Goal: Use online tool/utility: Utilize a website feature to perform a specific function

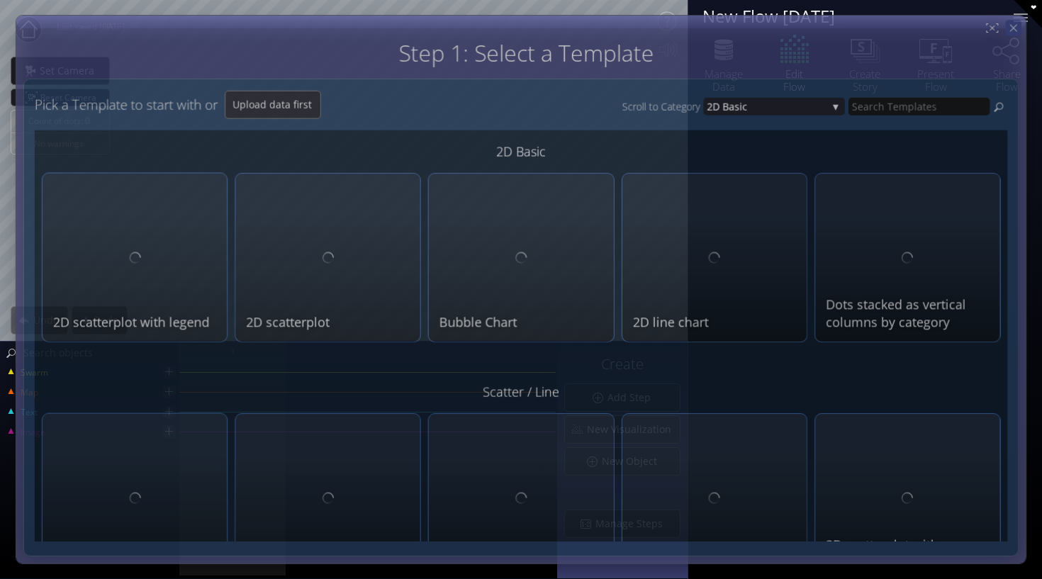
click at [1009, 31] on icon at bounding box center [1013, 28] width 12 height 12
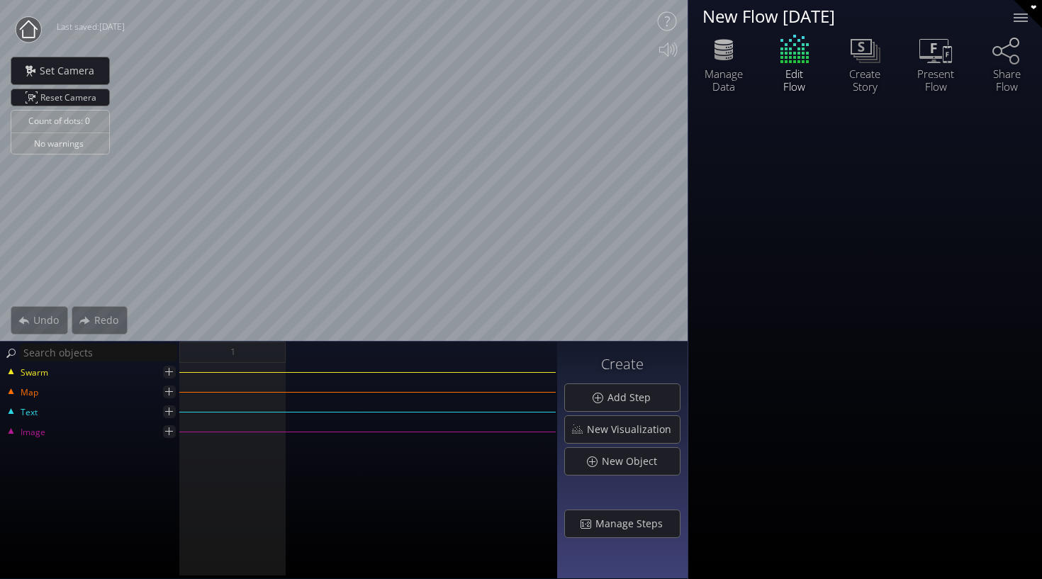
click at [24, 32] on circle at bounding box center [29, 30] width 26 height 26
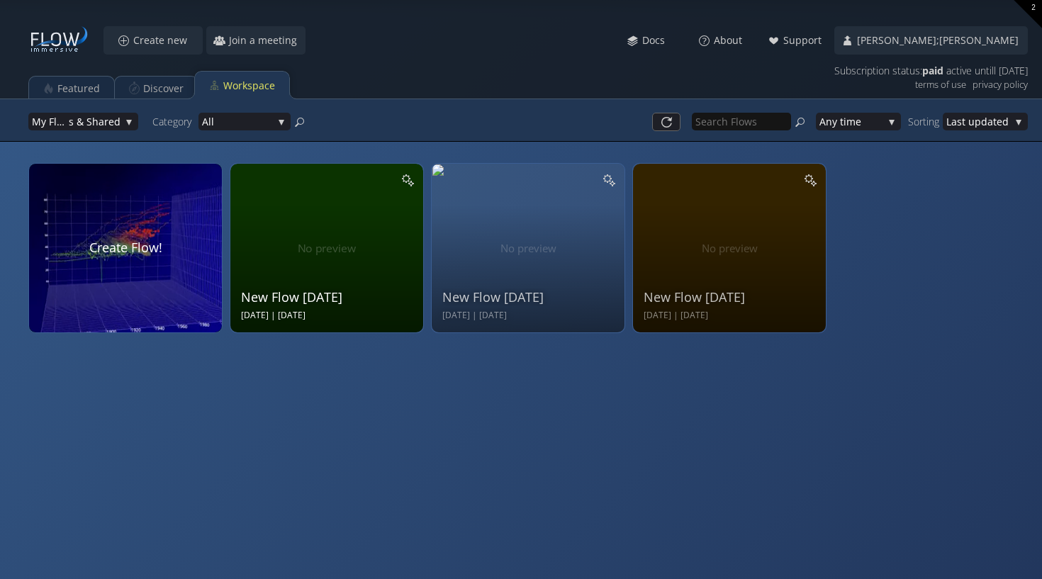
click at [359, 303] on div "New Flow [DATE]" at bounding box center [328, 297] width 175 height 18
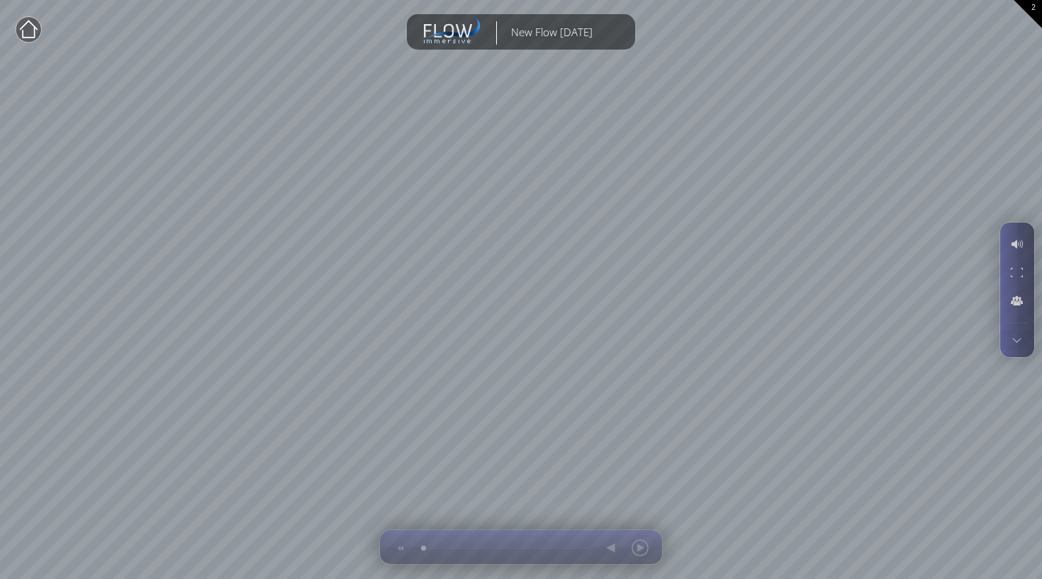
click at [1017, 332] on div at bounding box center [1017, 340] width 26 height 20
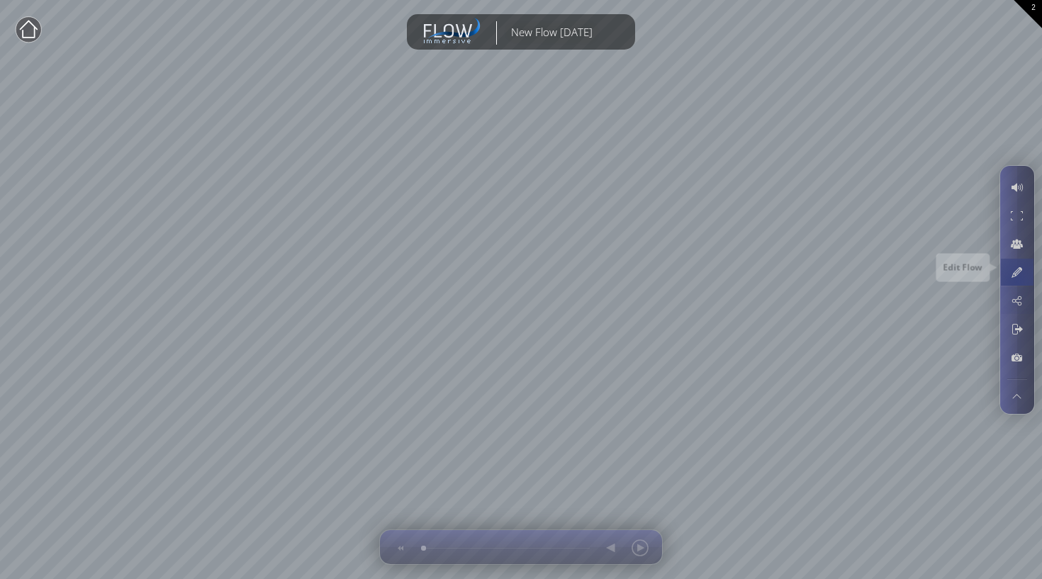
click at [1016, 280] on div at bounding box center [1017, 272] width 26 height 27
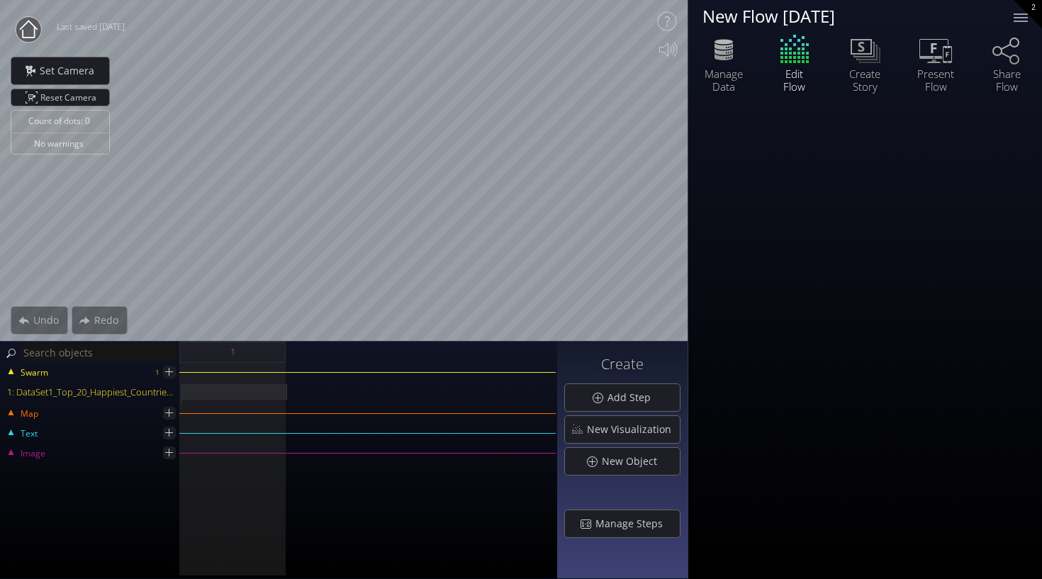
click at [21, 35] on circle at bounding box center [29, 30] width 26 height 26
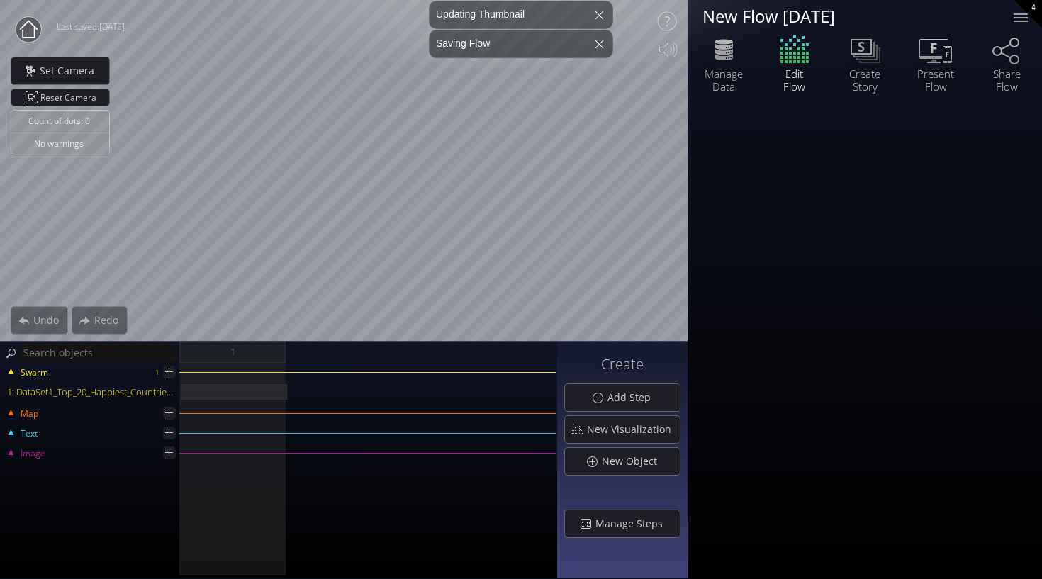
click at [32, 36] on circle at bounding box center [29, 30] width 26 height 26
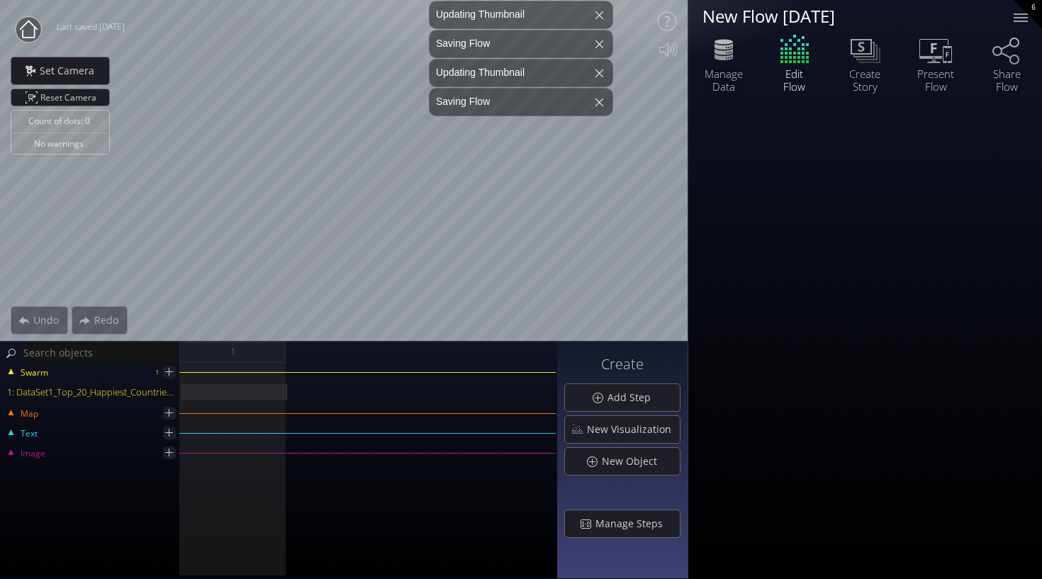
click at [28, 25] on circle at bounding box center [29, 30] width 26 height 26
click at [1012, 18] on div at bounding box center [1020, 18] width 28 height 28
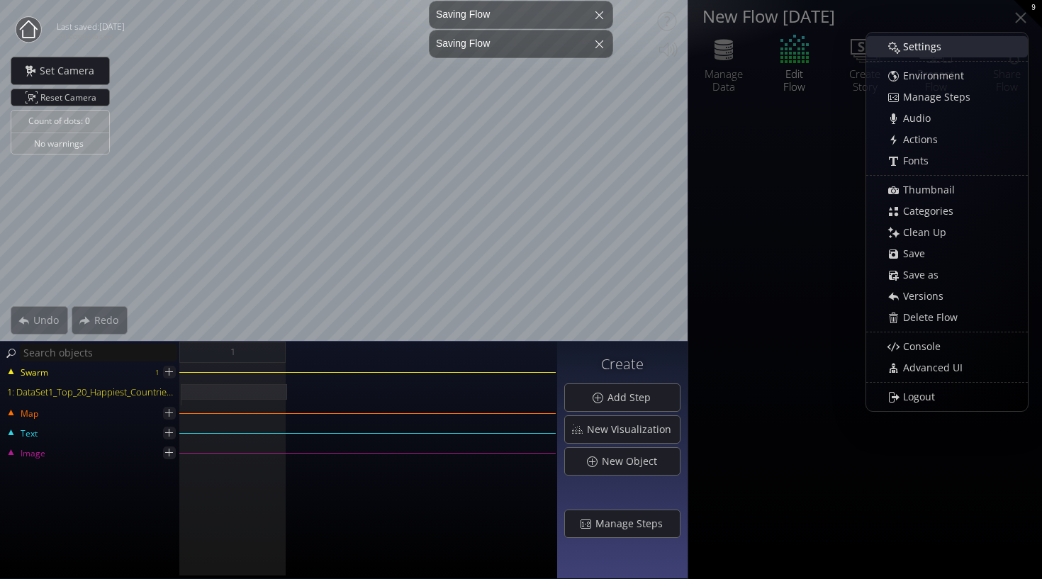
click at [989, 50] on div "Settings" at bounding box center [954, 47] width 146 height 20
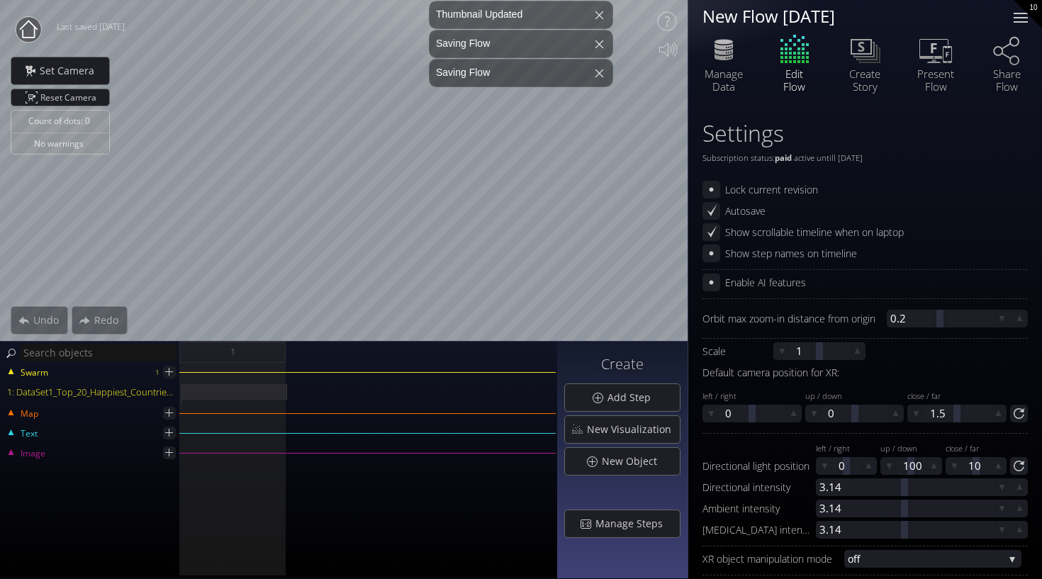
click at [1031, 19] on div at bounding box center [1020, 18] width 28 height 28
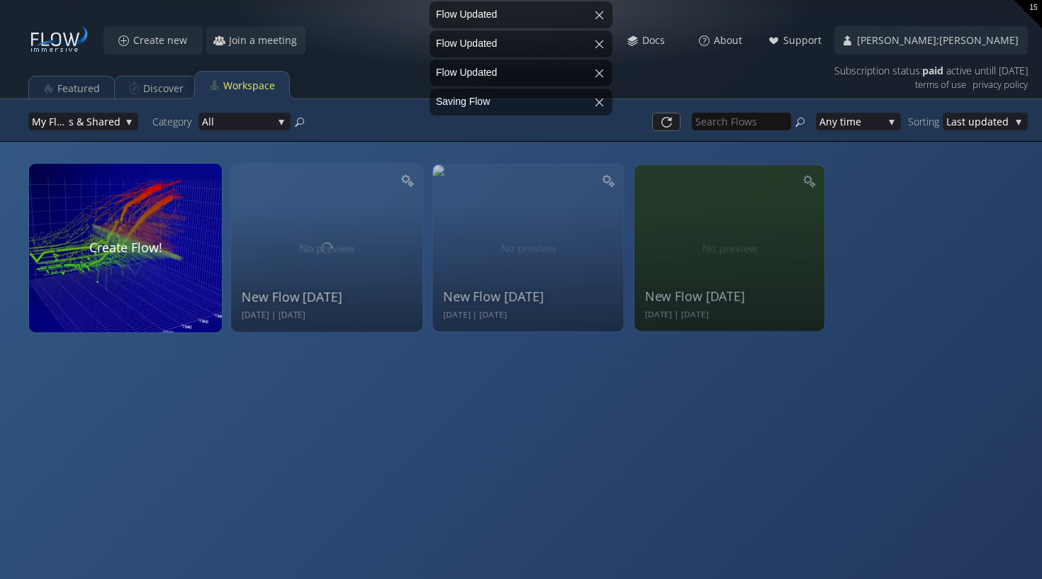
click at [1036, 13] on div "15" at bounding box center [1028, 14] width 28 height 28
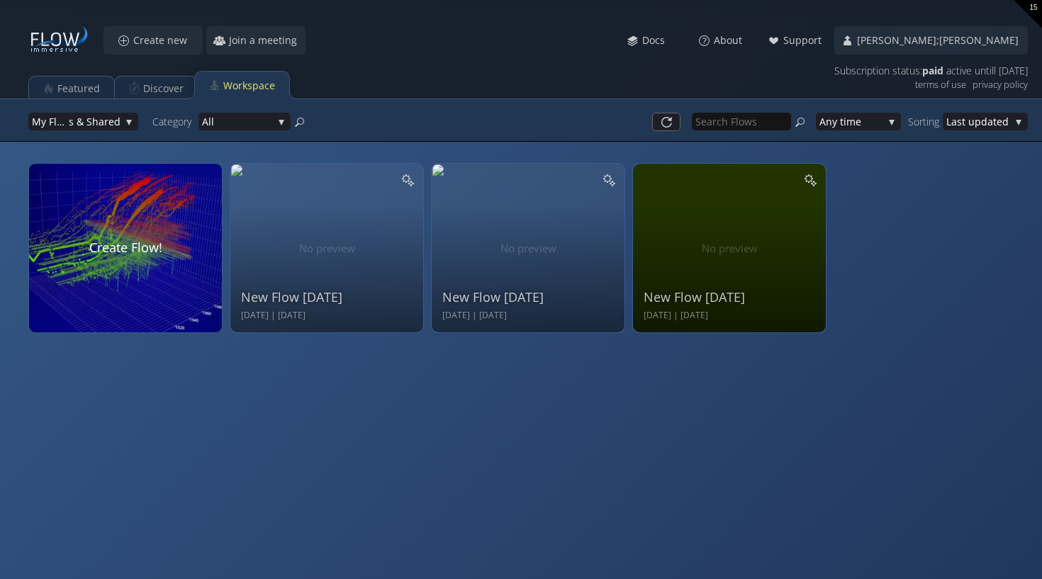
click at [1031, 16] on div "15" at bounding box center [1028, 14] width 28 height 28
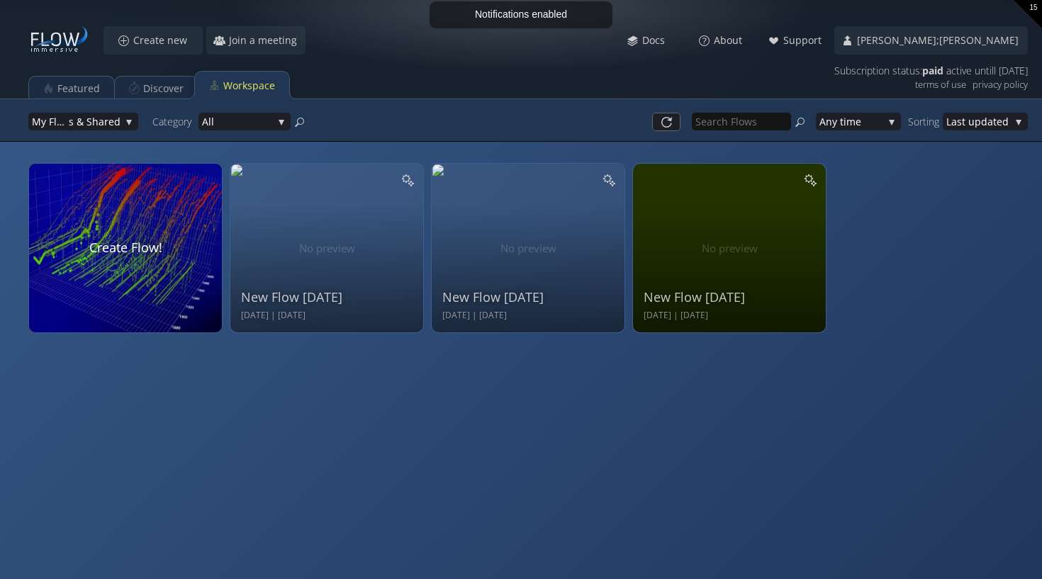
click at [1036, 9] on div "15" at bounding box center [1028, 14] width 28 height 28
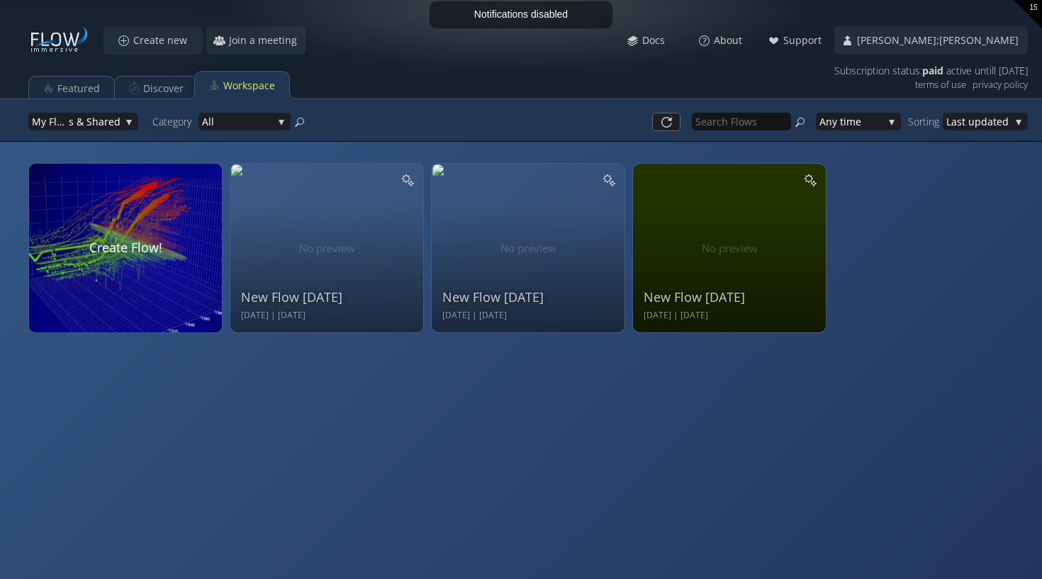
click at [1036, 9] on div "15" at bounding box center [1028, 14] width 28 height 28
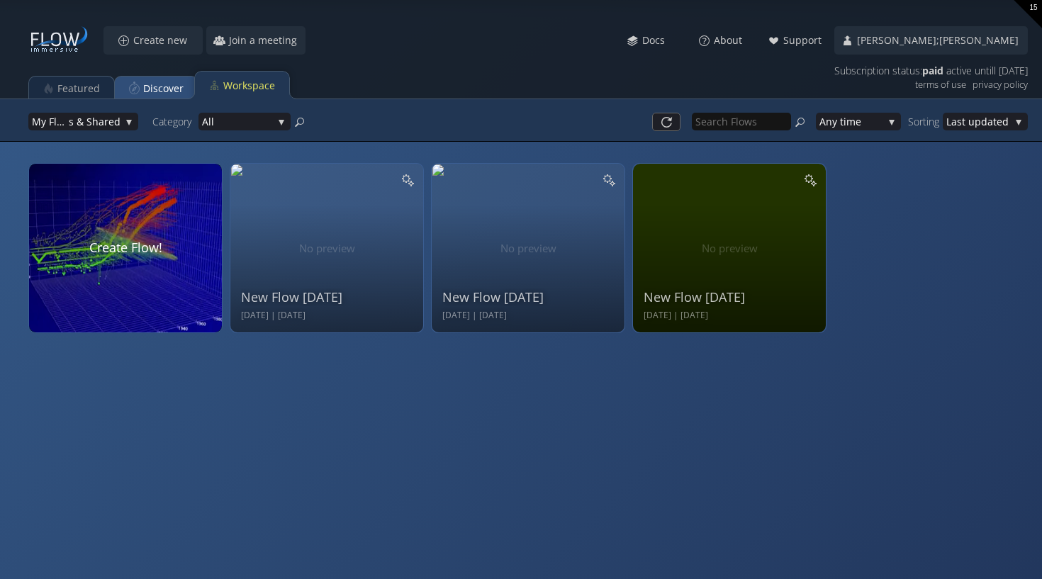
click at [171, 84] on div "Discover" at bounding box center [163, 88] width 40 height 27
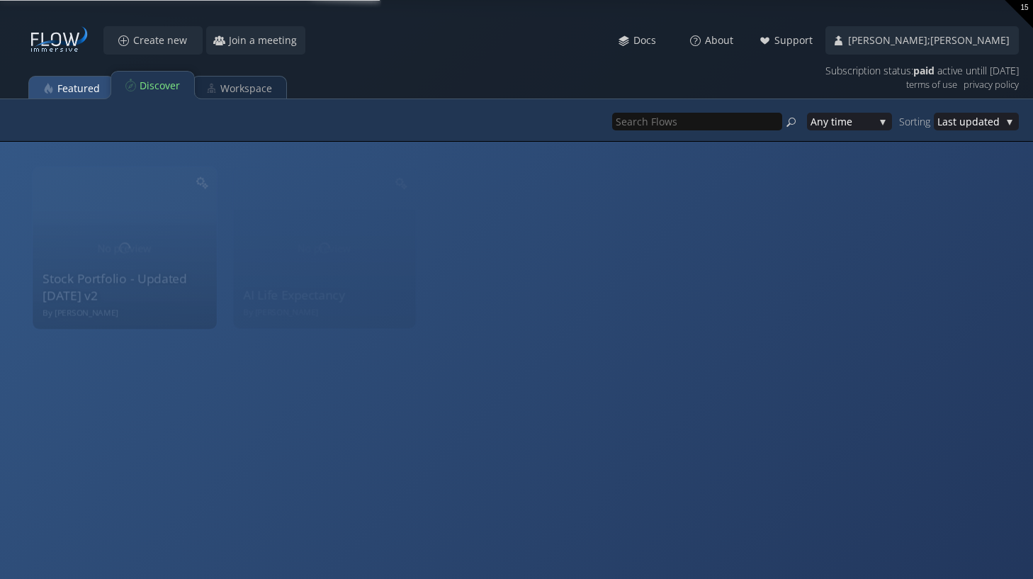
click at [82, 89] on div "Featured" at bounding box center [78, 88] width 43 height 27
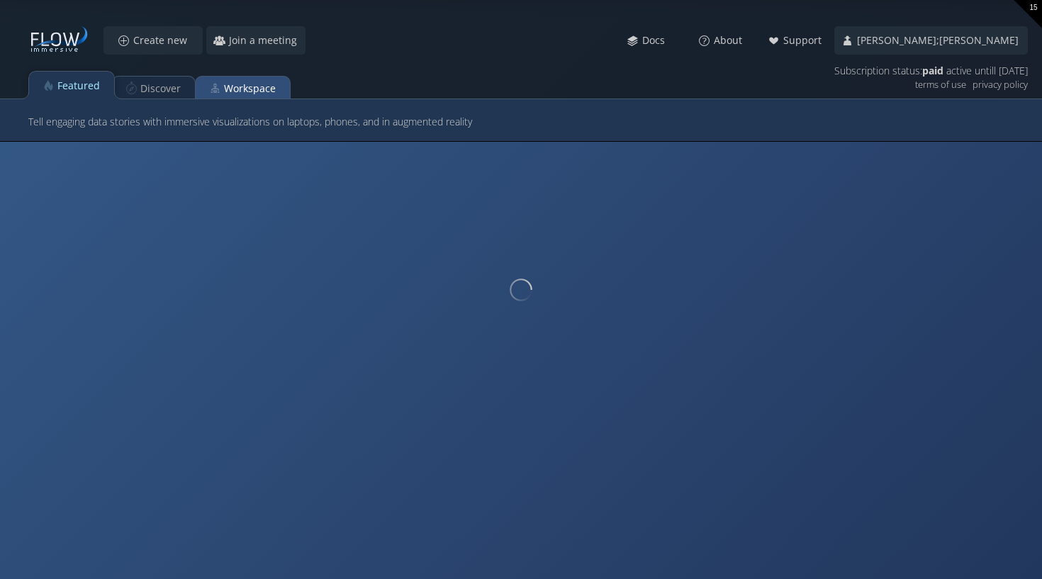
click at [220, 87] on div "Workspace" at bounding box center [243, 88] width 94 height 28
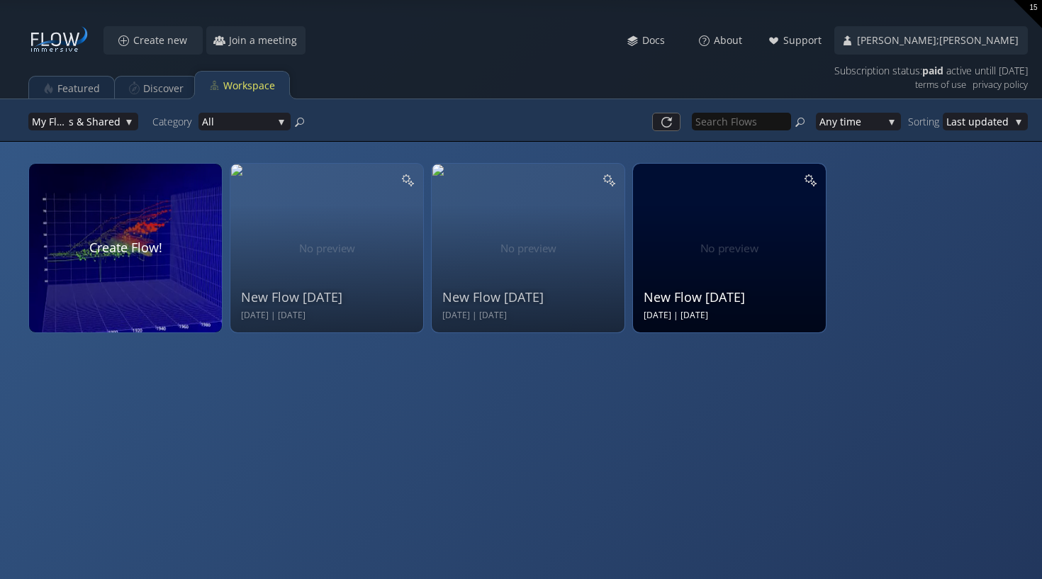
click at [689, 259] on div "New Flow [DATE] Sep 15 2025 | [DATE]" at bounding box center [731, 246] width 175 height 151
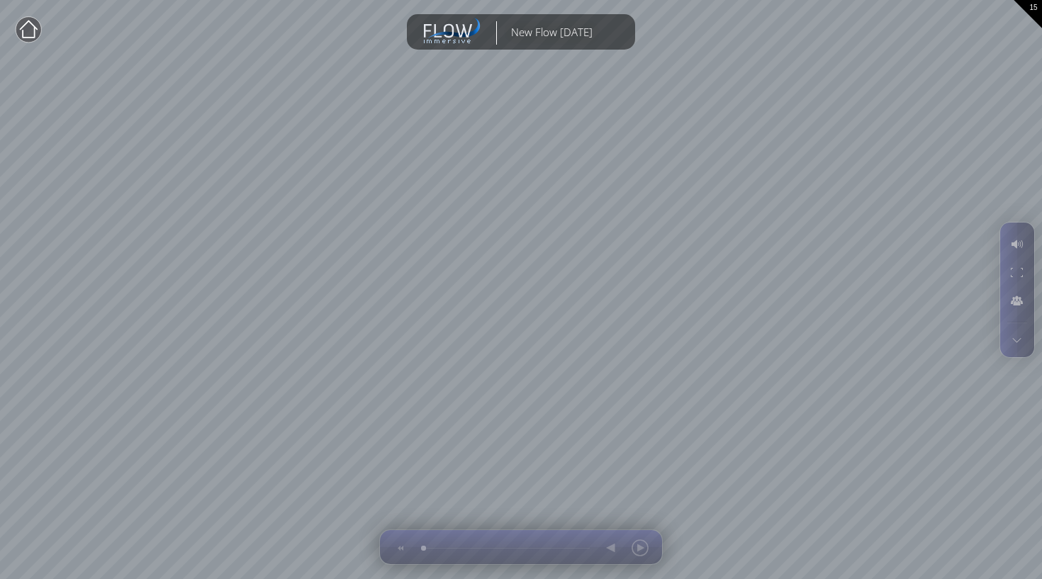
click at [1041, 0] on html "Loading may take a while. Please wait Give us a bit more time. Maybe this Flow …" at bounding box center [521, 289] width 1042 height 579
click at [1028, 335] on div at bounding box center [1017, 340] width 26 height 20
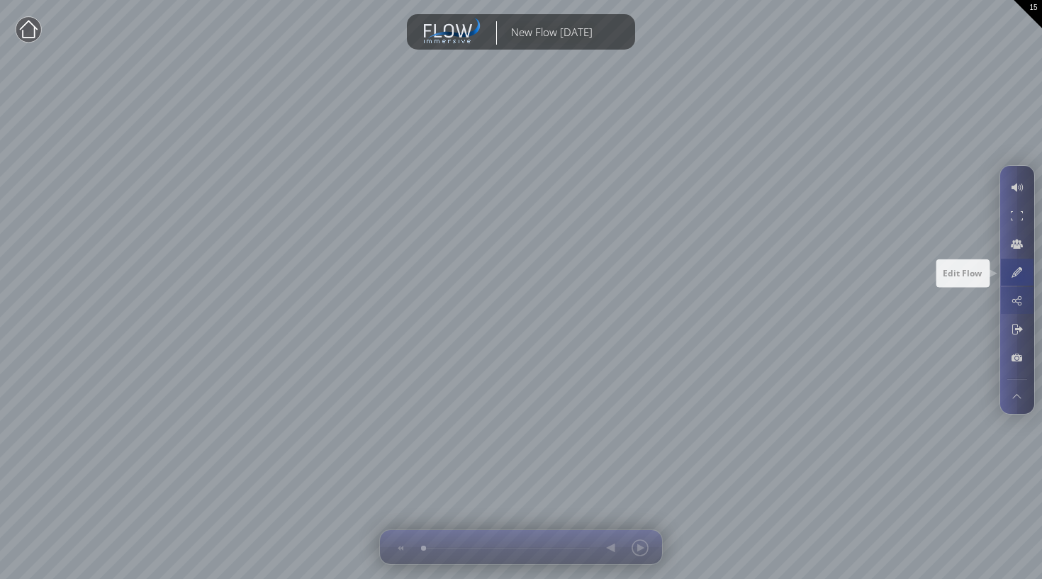
click at [1019, 274] on div at bounding box center [1017, 272] width 26 height 27
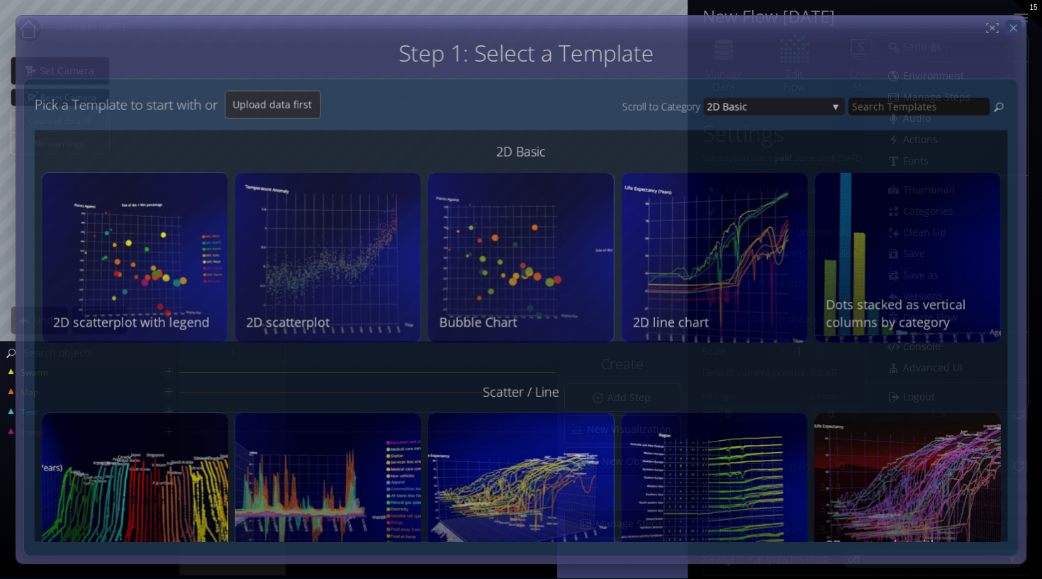
click at [1019, 21] on div "Step 1: Select a Template Step 2: Review sample data used by this Template Pick…" at bounding box center [521, 289] width 1011 height 549
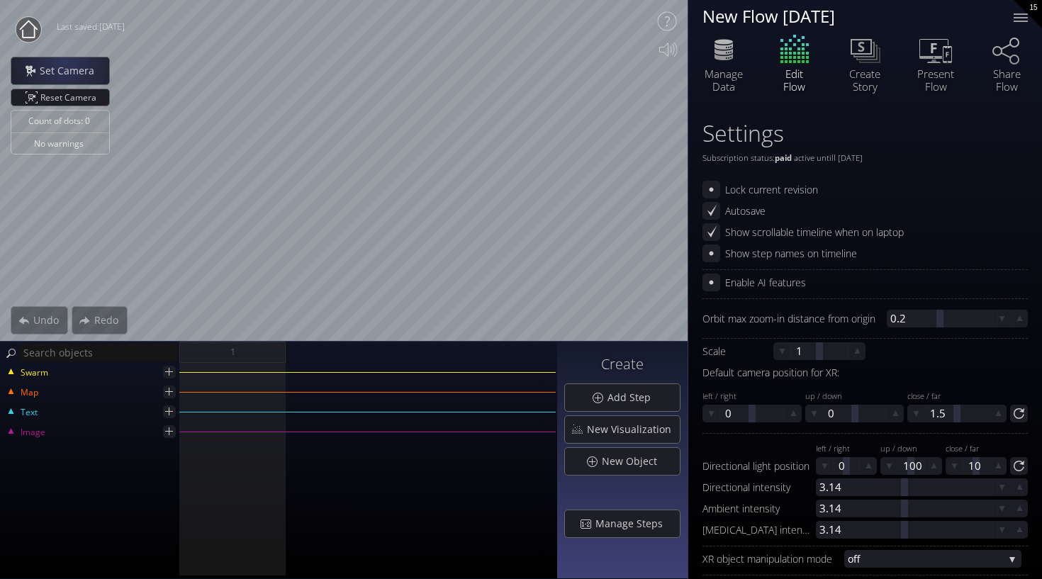
click at [22, 18] on icon at bounding box center [28, 30] width 28 height 28
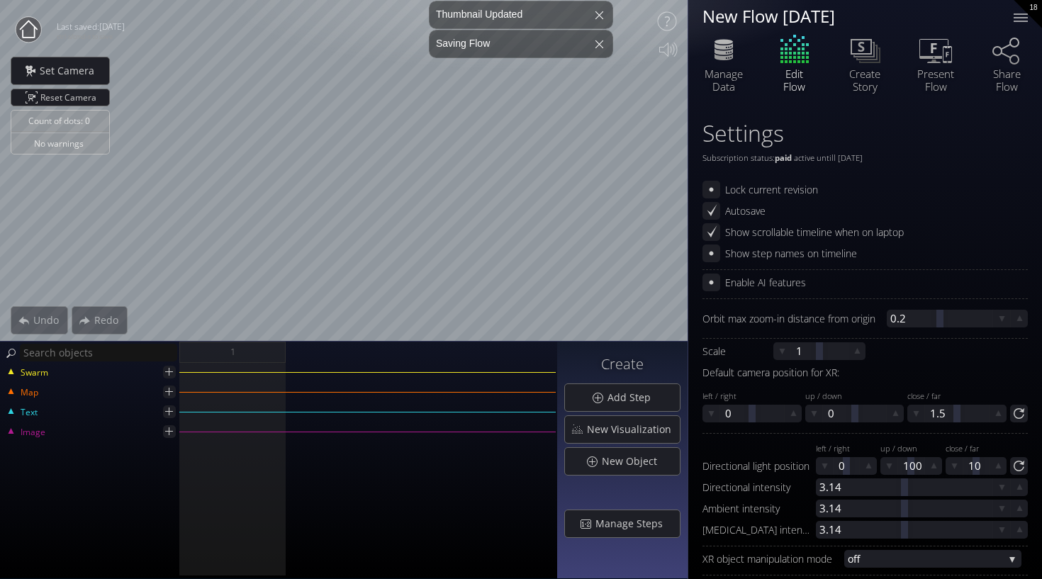
click at [28, 36] on circle at bounding box center [29, 30] width 26 height 26
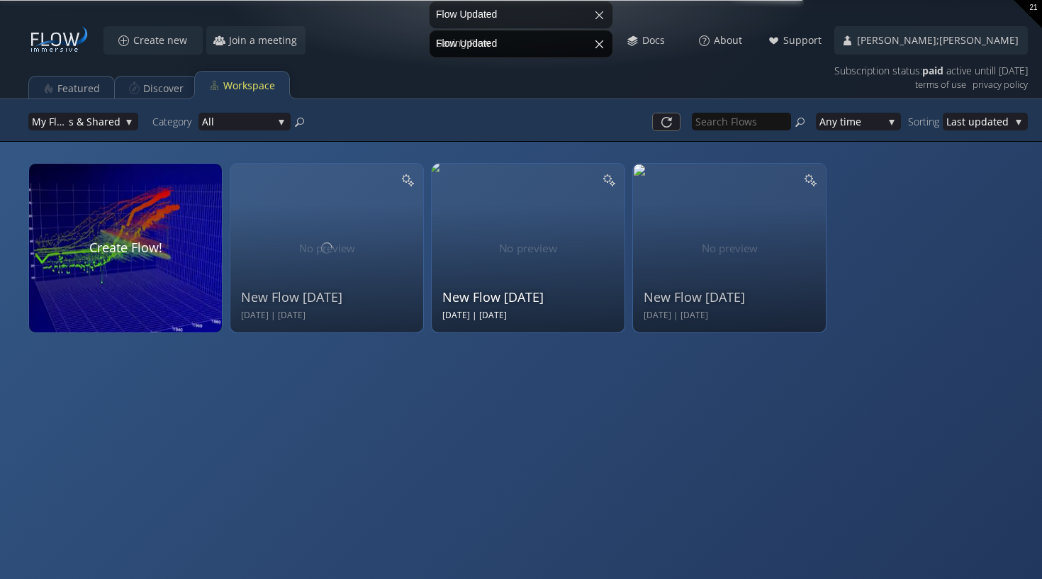
click at [487, 236] on div "New Flow [DATE] Sep 15 2025 | [DATE]" at bounding box center [529, 246] width 175 height 151
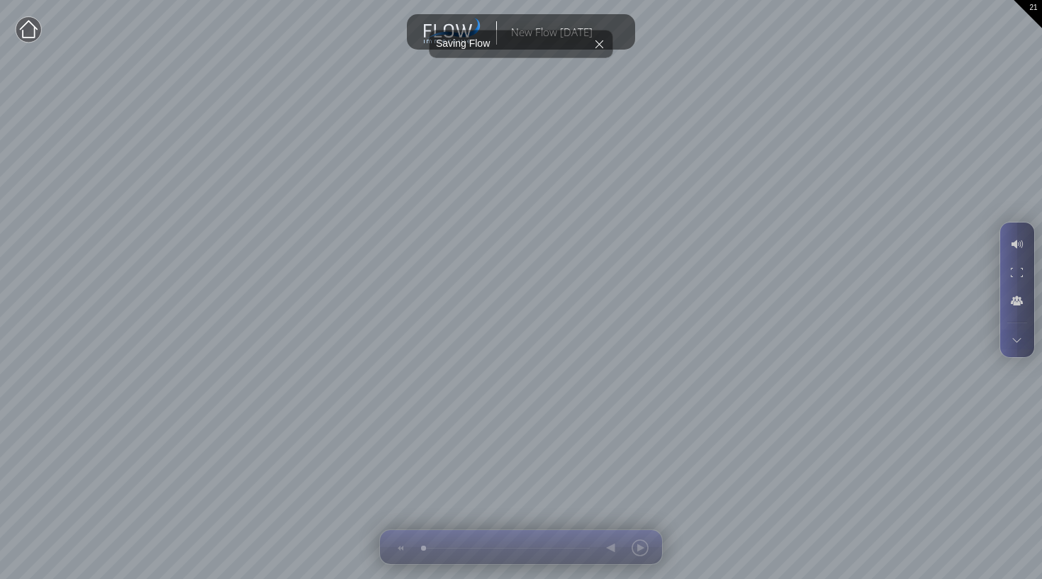
click at [1021, 352] on div at bounding box center [1017, 290] width 34 height 135
click at [1016, 341] on div at bounding box center [1017, 340] width 26 height 20
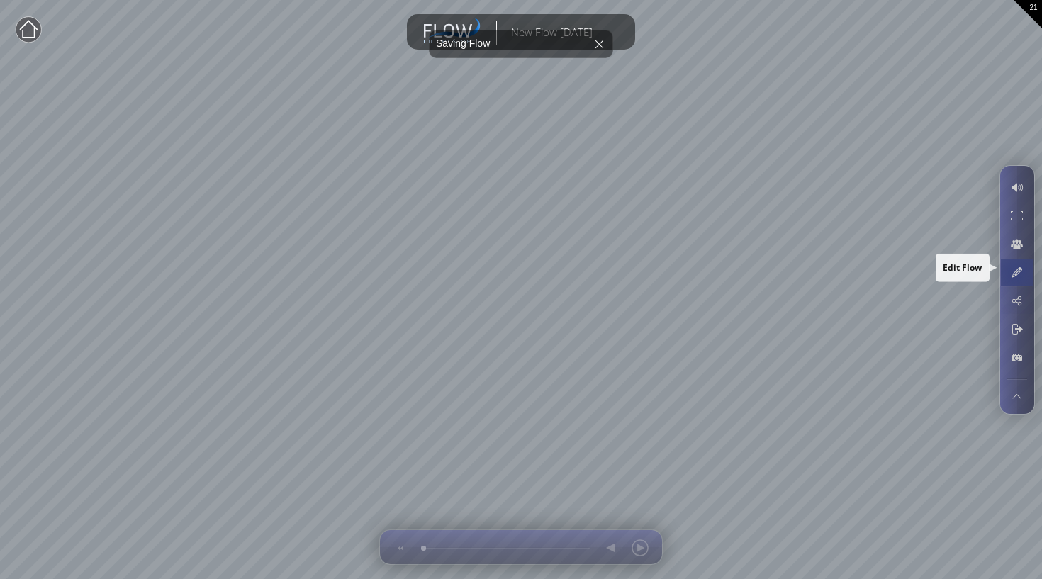
click at [1014, 270] on div at bounding box center [1017, 272] width 26 height 27
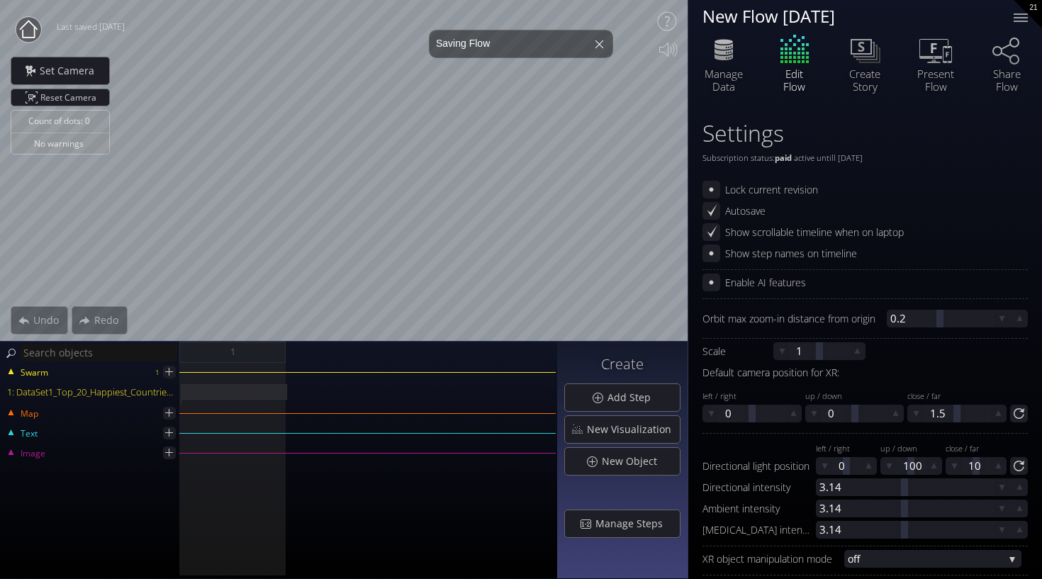
click at [32, 33] on circle at bounding box center [29, 30] width 26 height 26
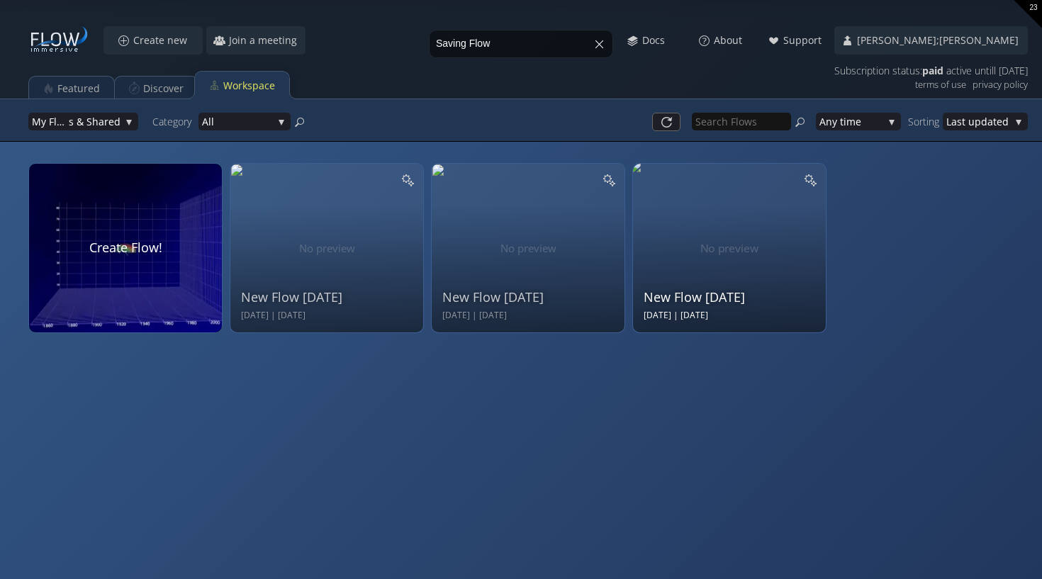
click at [699, 244] on div "New Flow [DATE] Sep 15 2025 | [DATE]" at bounding box center [731, 246] width 175 height 151
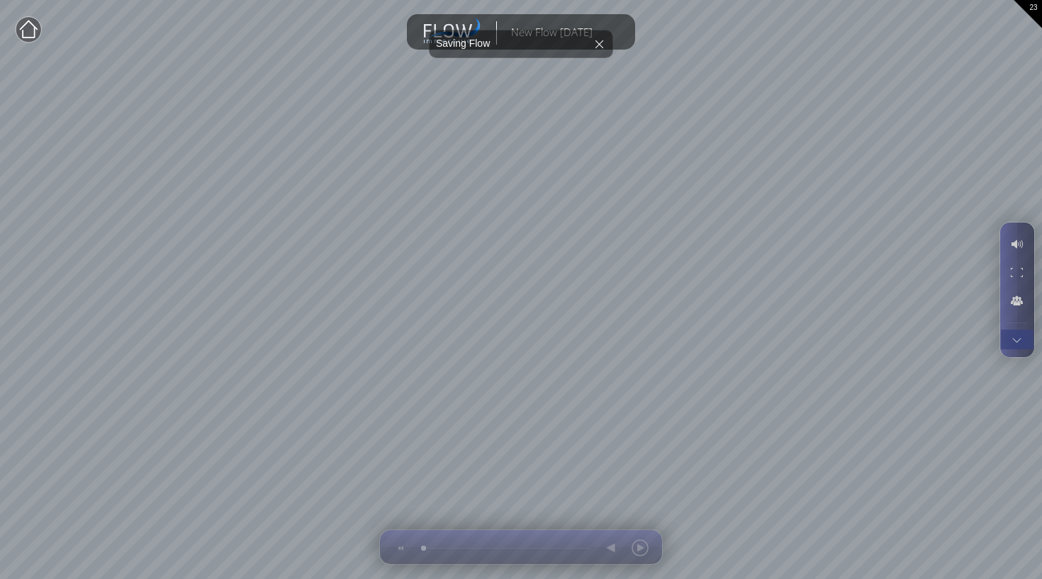
click at [1018, 338] on div at bounding box center [1017, 340] width 26 height 20
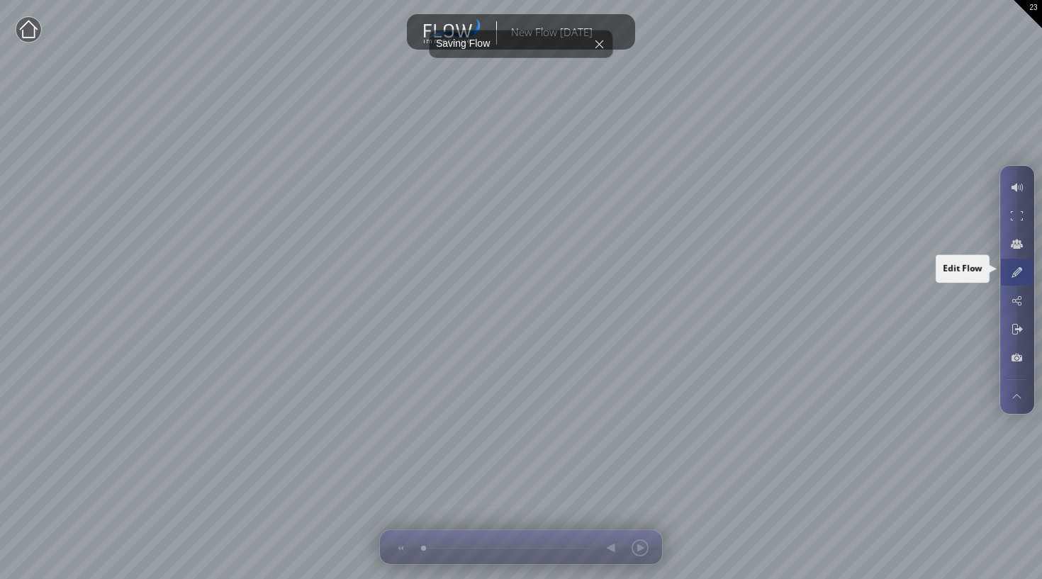
click at [1019, 274] on div at bounding box center [1017, 272] width 26 height 27
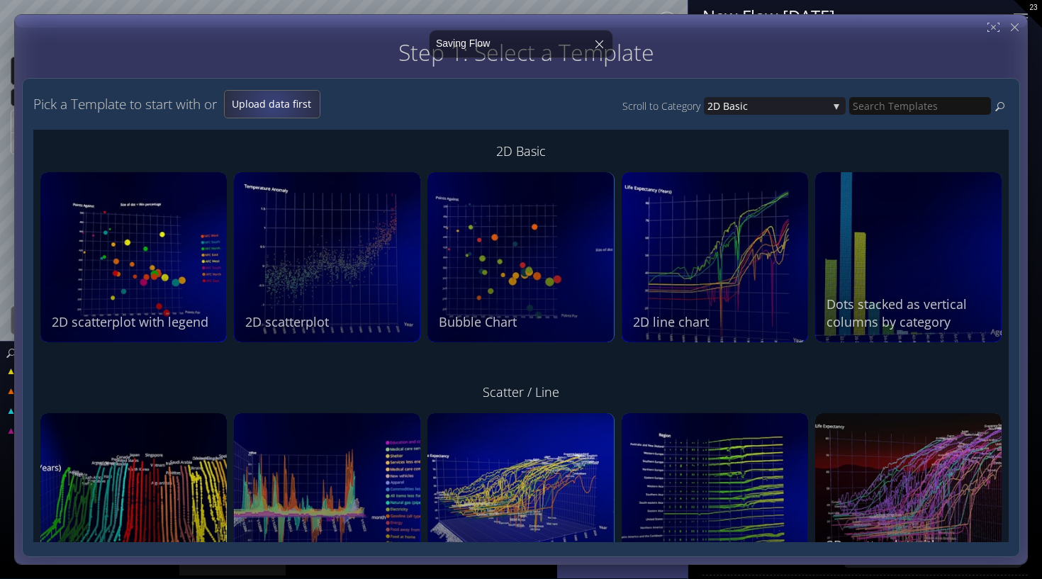
click at [276, 103] on span "Upload data first" at bounding box center [272, 104] width 95 height 14
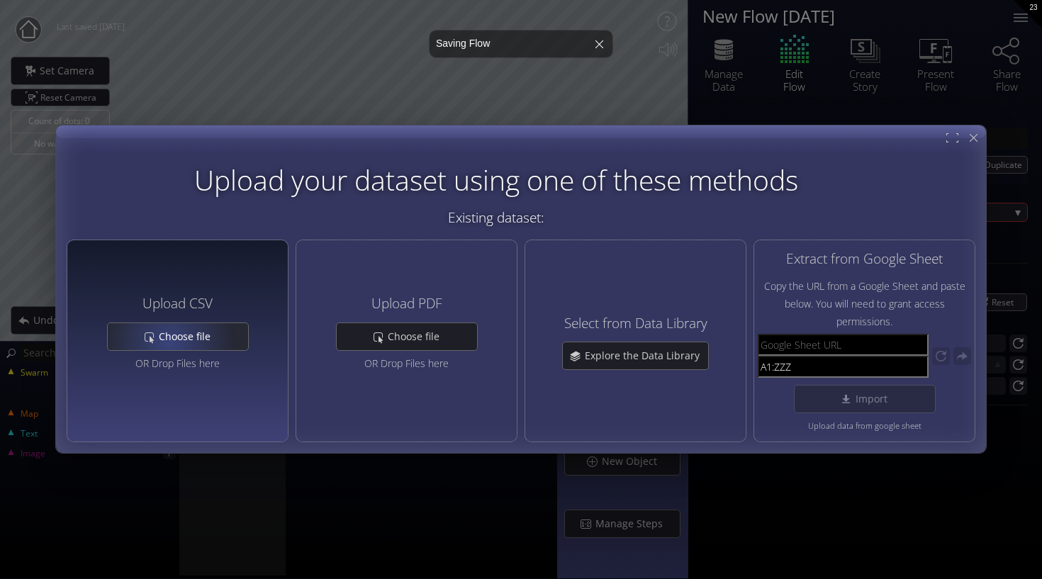
click at [169, 342] on span "Choose file" at bounding box center [188, 337] width 61 height 14
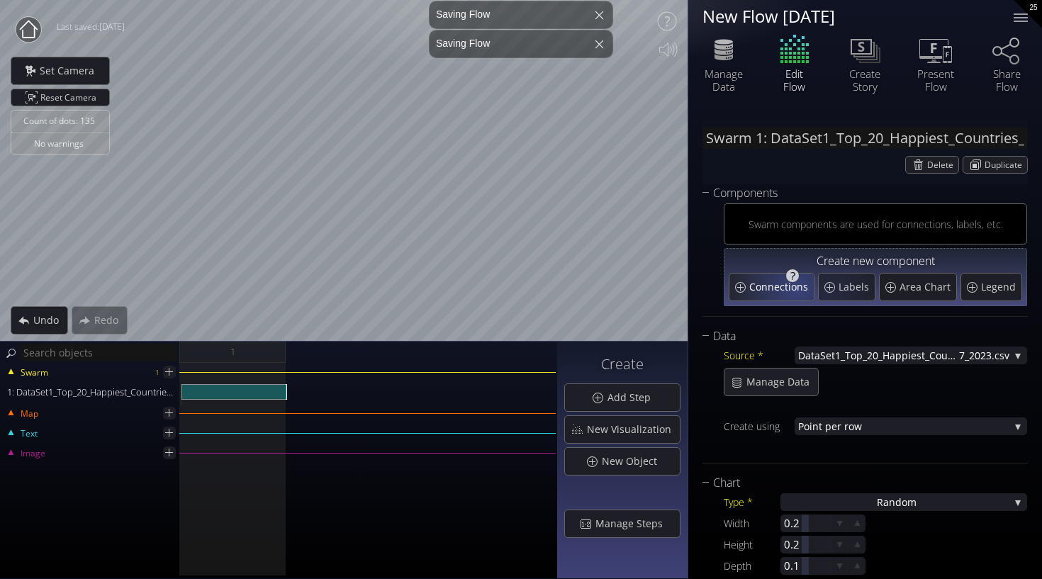
click at [793, 286] on span "Connections" at bounding box center [780, 287] width 62 height 14
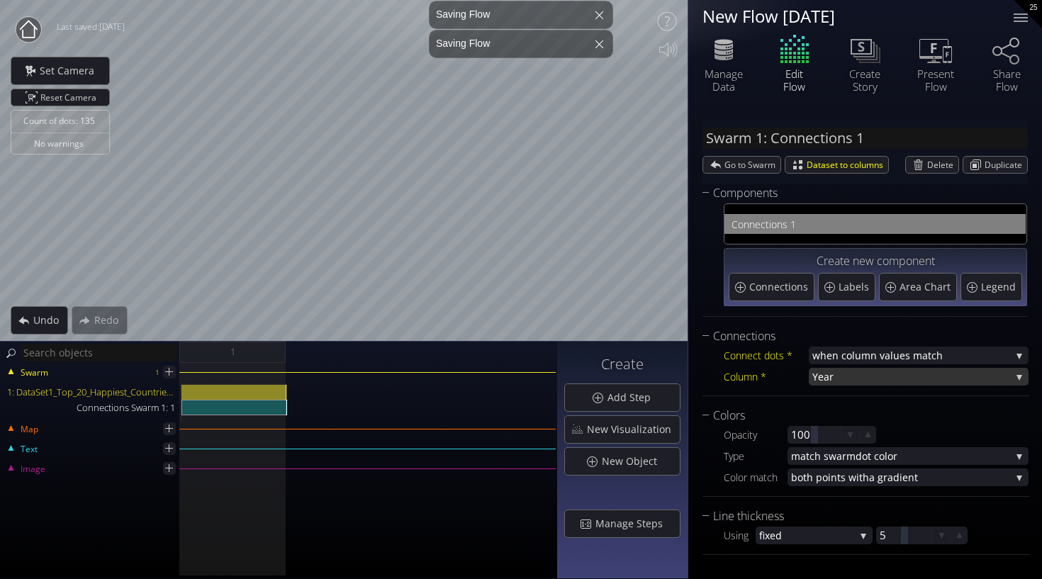
click at [853, 383] on span "Year" at bounding box center [911, 377] width 198 height 18
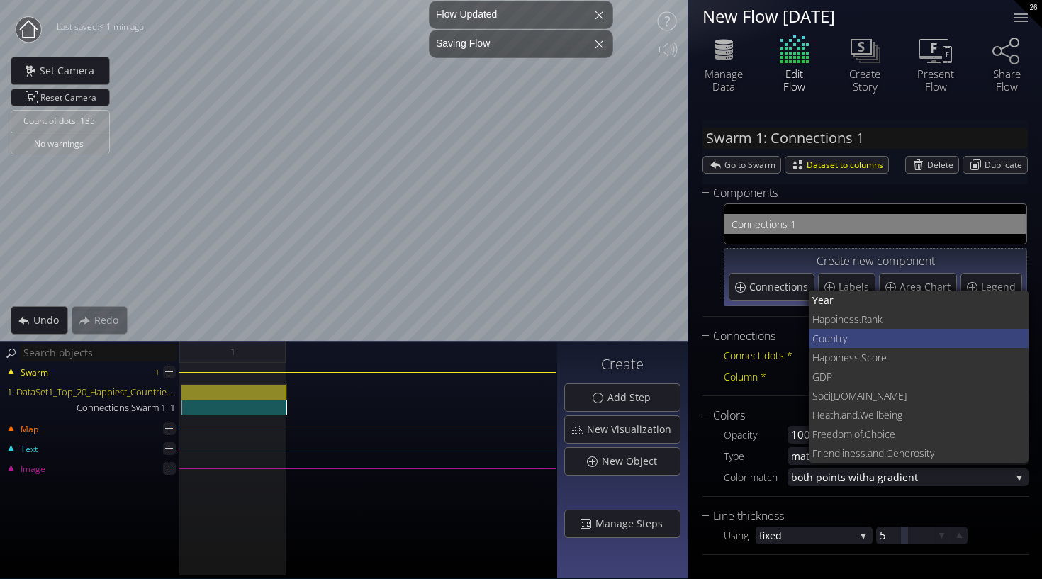
click at [829, 337] on span "Coun" at bounding box center [823, 338] width 23 height 19
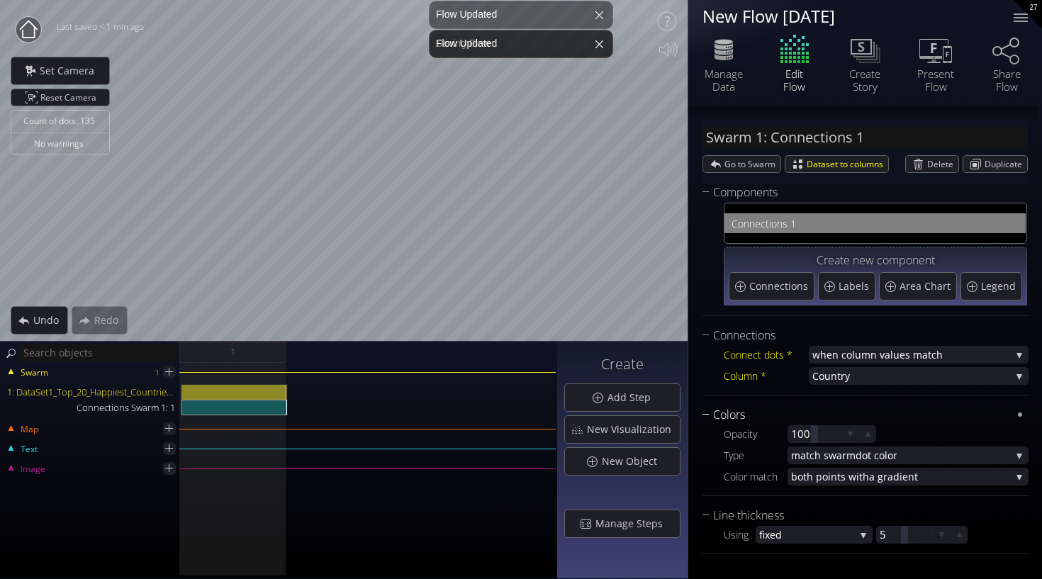
scroll to position [1, 0]
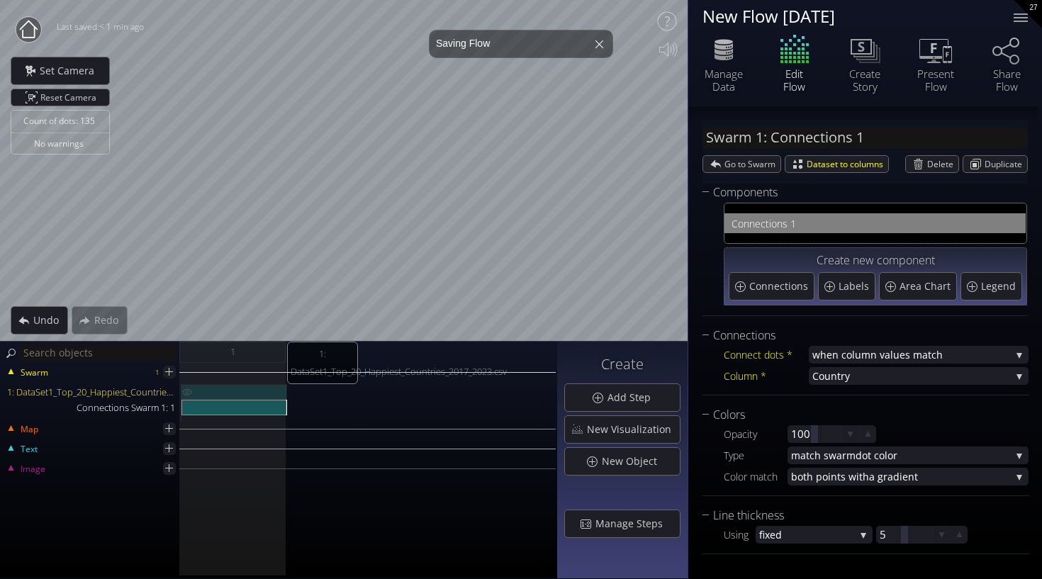
click at [232, 395] on div "1: DataSet1_Top_20_Happiest_Countries_2017_2023.csv" at bounding box center [234, 392] width 106 height 16
type input "Swarm 1: DataSet1_Top_20_Happiest_Countries_2017_2023.csv"
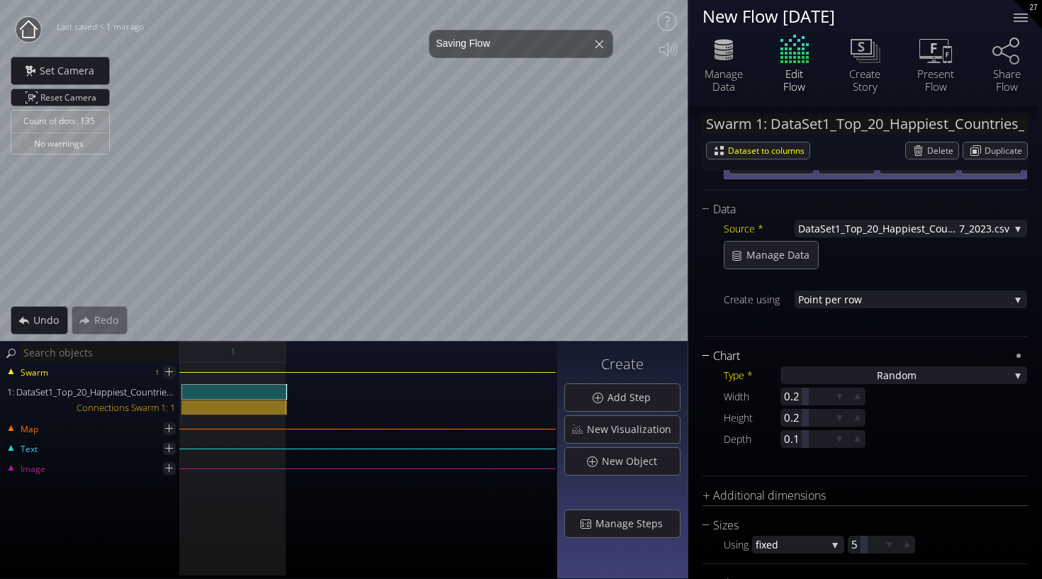
scroll to position [132, 0]
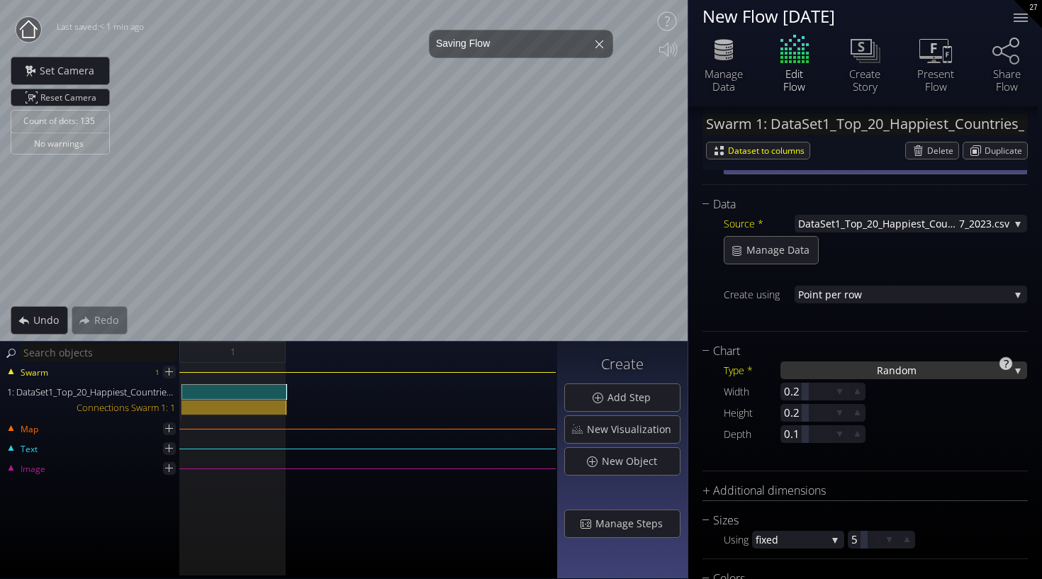
click at [880, 364] on span "Ra" at bounding box center [883, 370] width 12 height 18
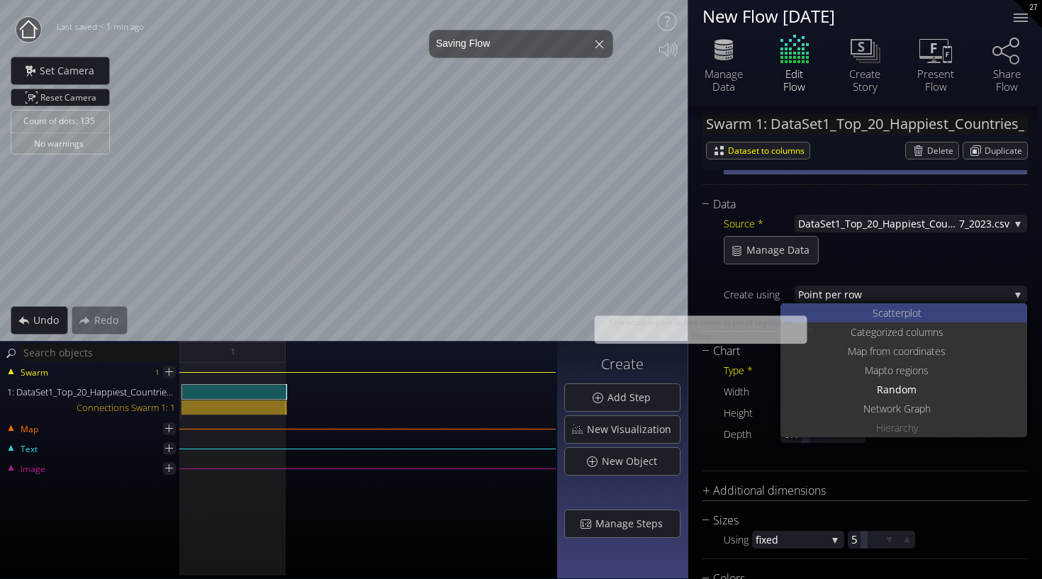
scroll to position [0, 0]
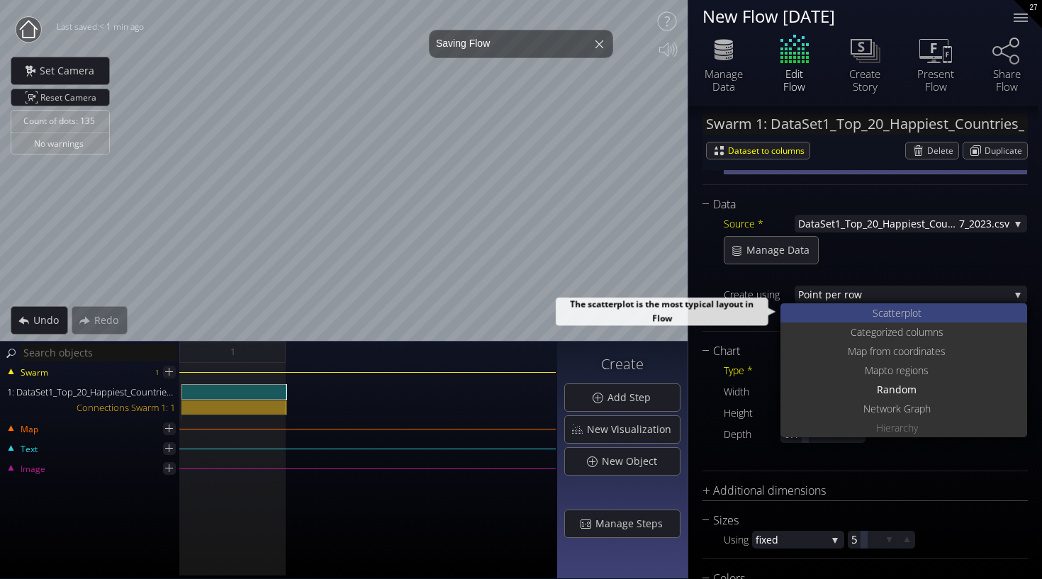
click at [878, 309] on span "catterplot" at bounding box center [899, 312] width 43 height 19
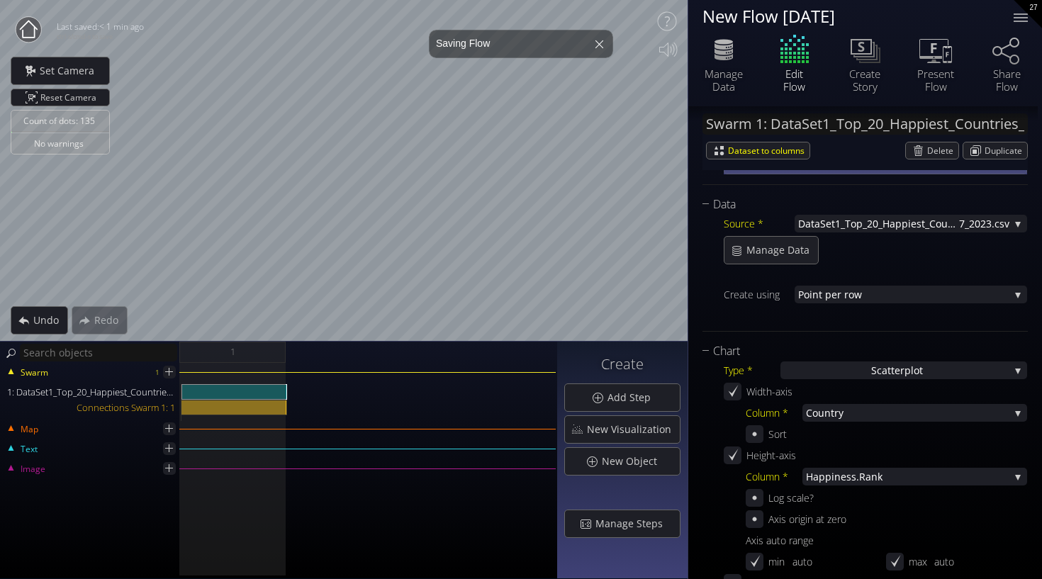
scroll to position [171, 0]
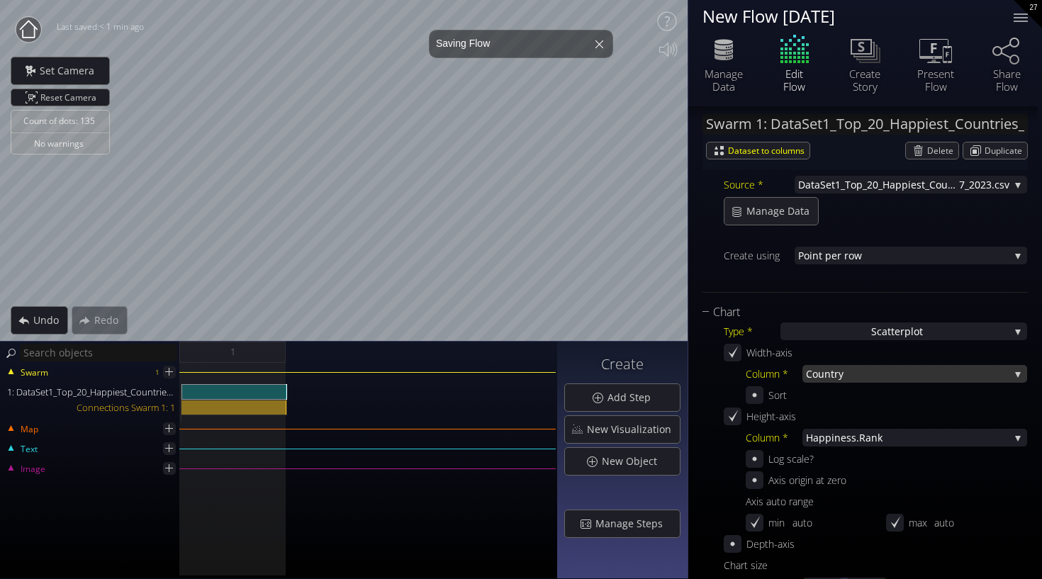
click at [841, 374] on span "try" at bounding box center [920, 374] width 179 height 18
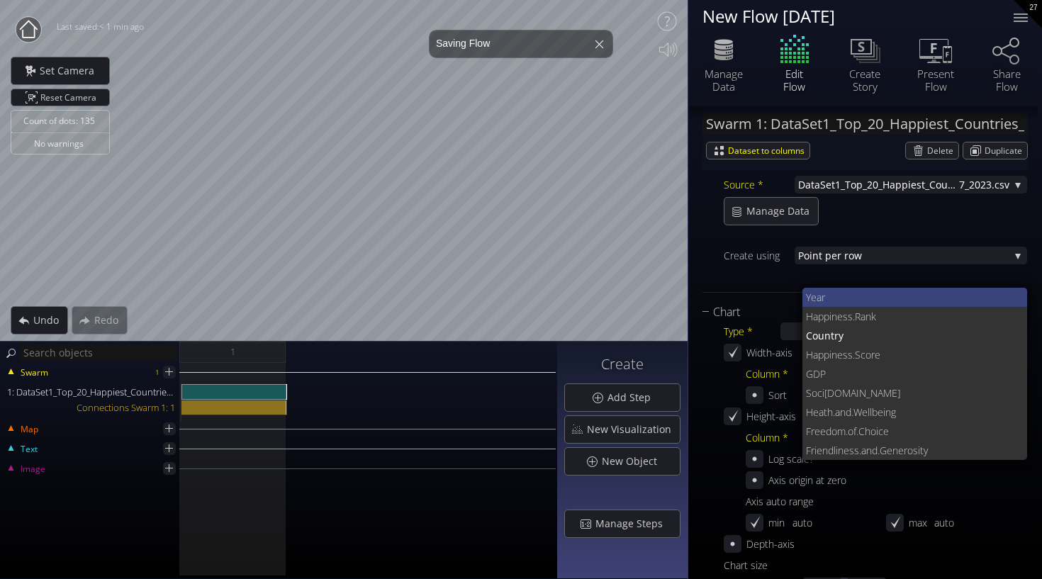
click at [829, 293] on span "Year" at bounding box center [911, 297] width 211 height 19
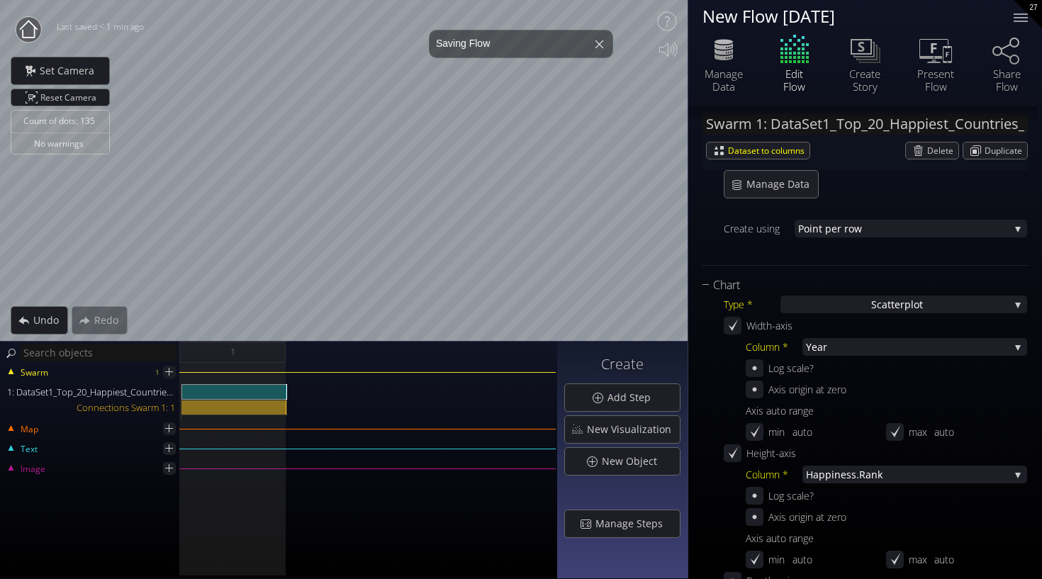
scroll to position [201, 0]
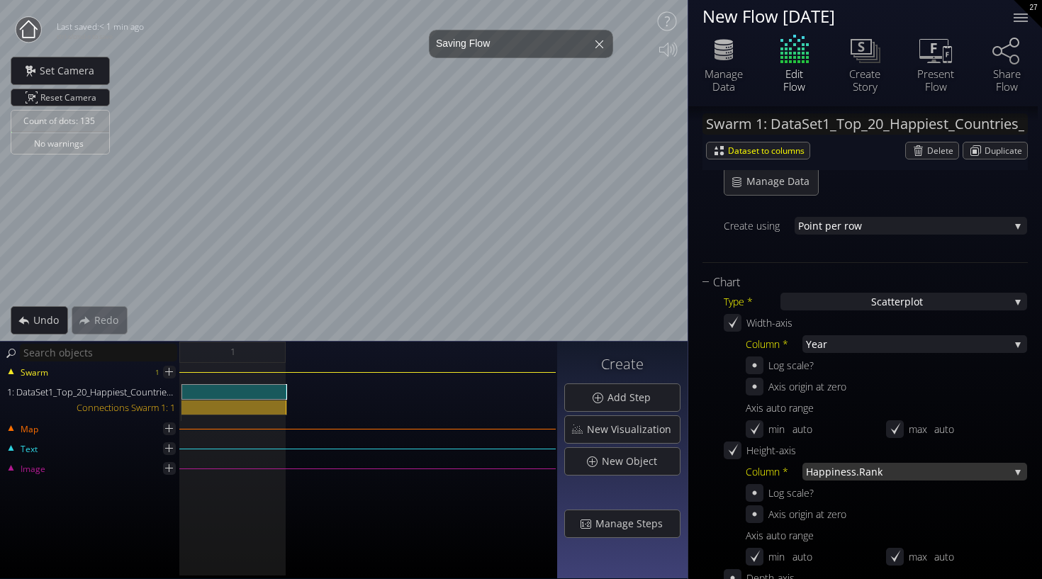
click at [851, 472] on span "iness.Rank" at bounding box center [920, 472] width 178 height 18
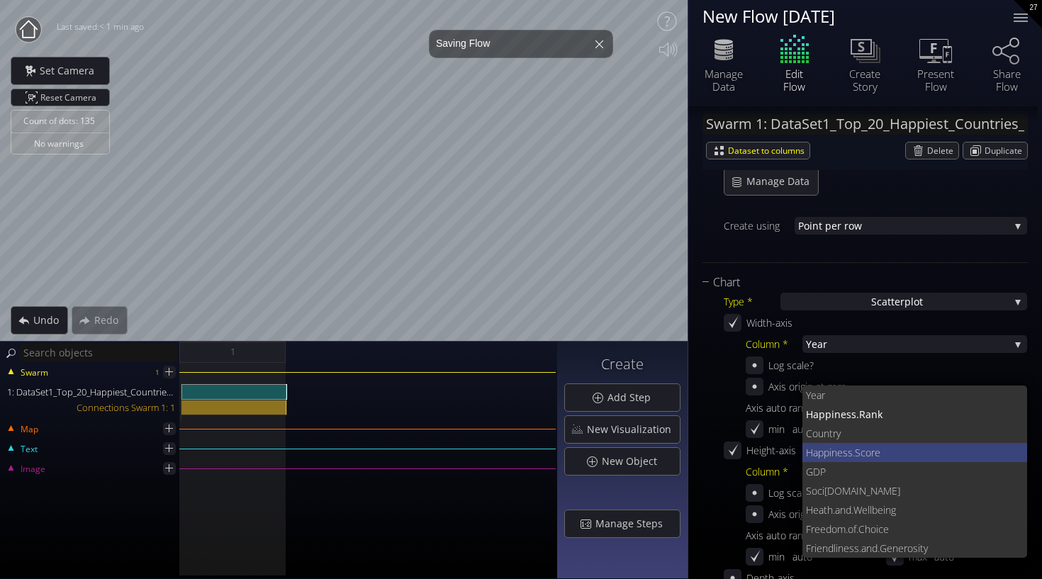
click at [846, 452] on span "ness.Score" at bounding box center [923, 452] width 185 height 19
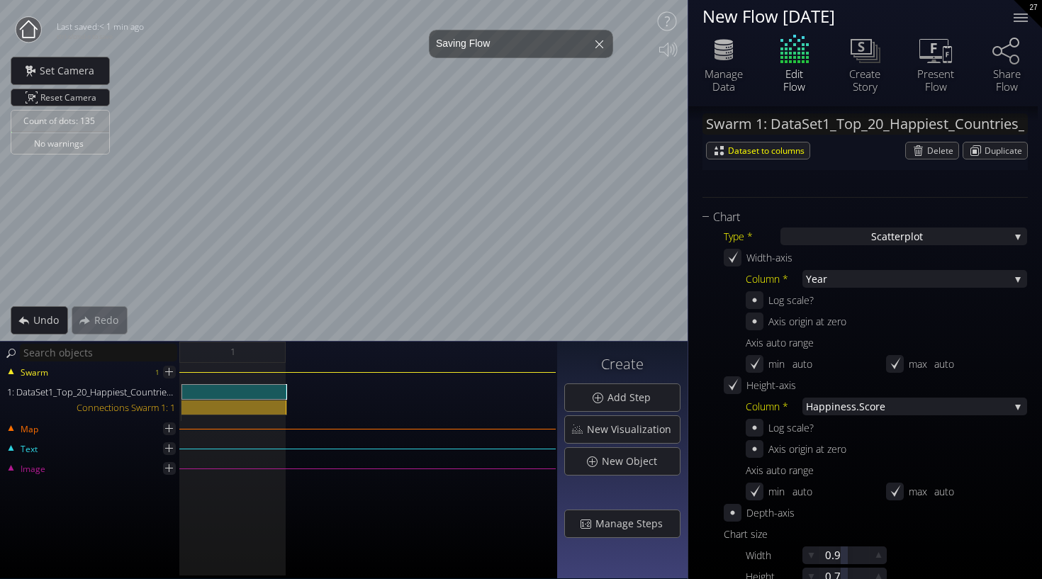
scroll to position [287, 0]
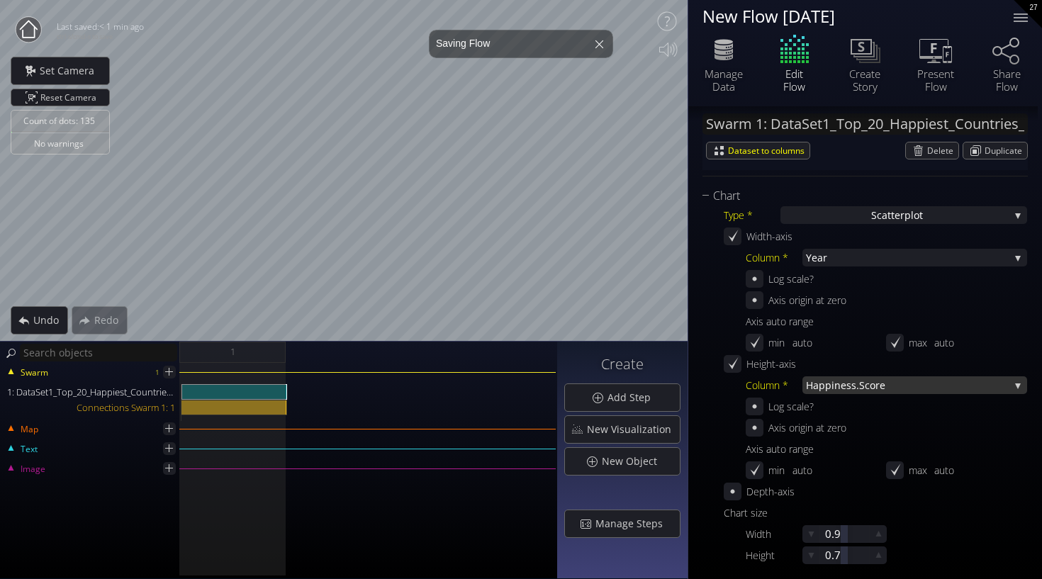
click at [895, 386] on span "ness.Score" at bounding box center [921, 385] width 175 height 18
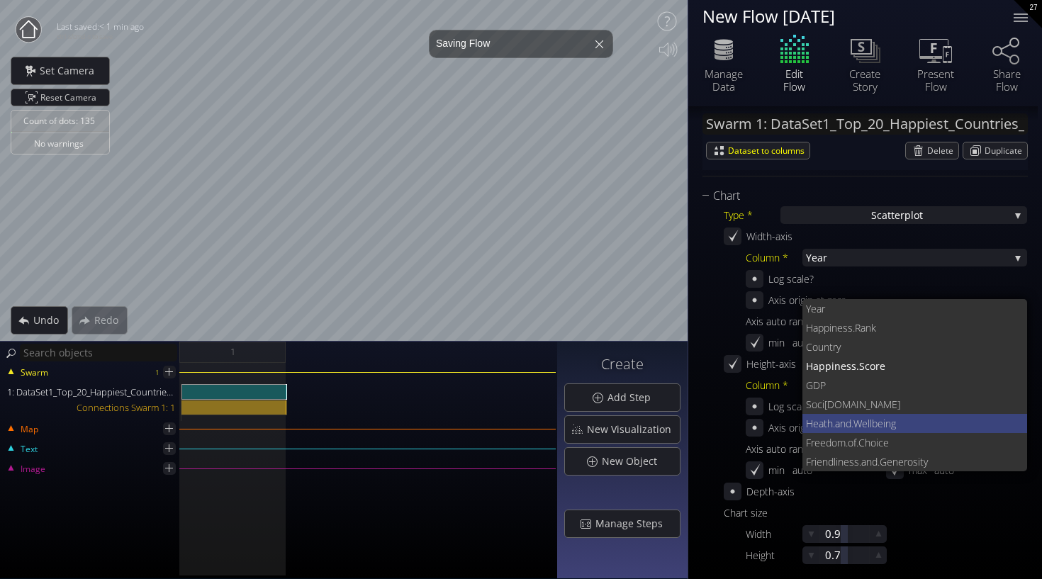
click at [870, 419] on span ".Wellbeing" at bounding box center [933, 423] width 165 height 19
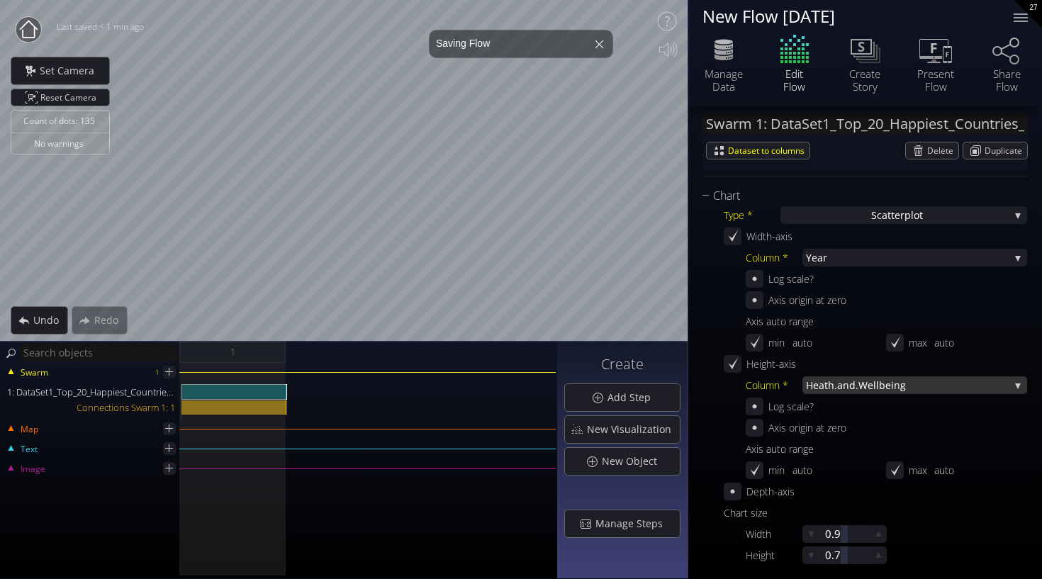
click at [877, 378] on span ".Wellbeing" at bounding box center [932, 385] width 154 height 18
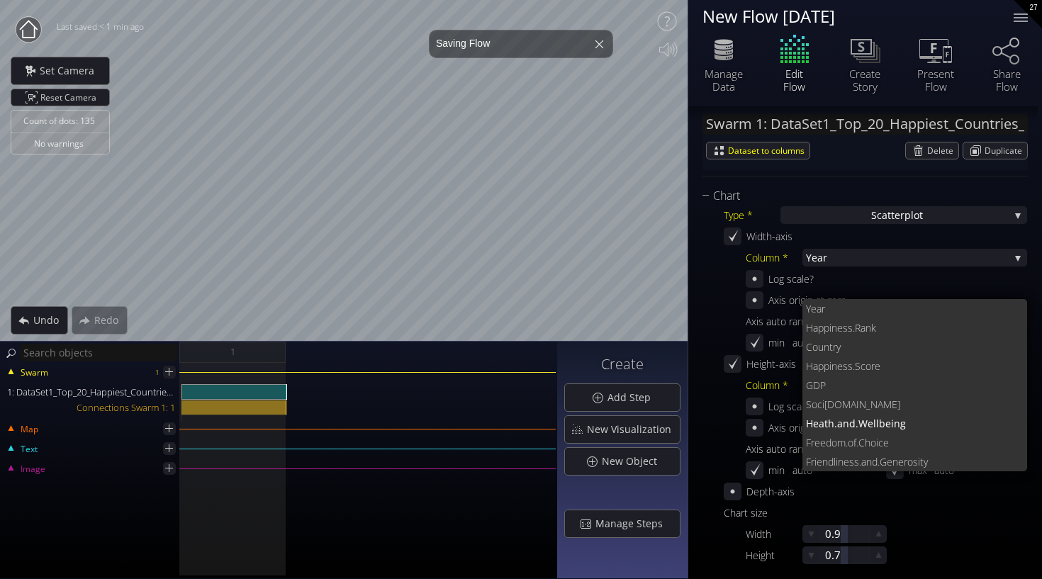
scroll to position [0, 0]
click at [858, 367] on span "ness.Score" at bounding box center [923, 366] width 185 height 19
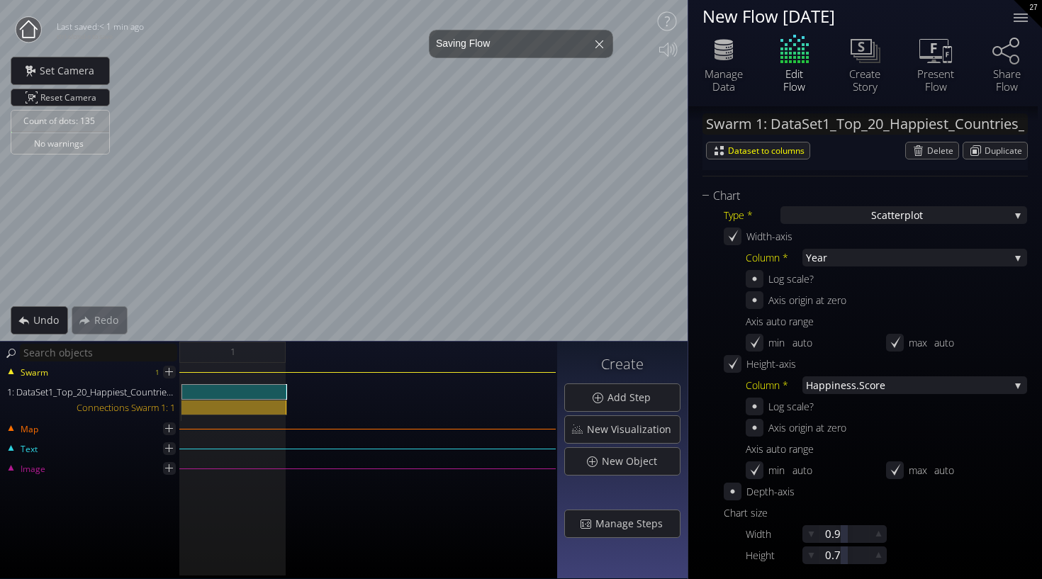
scroll to position [307, 0]
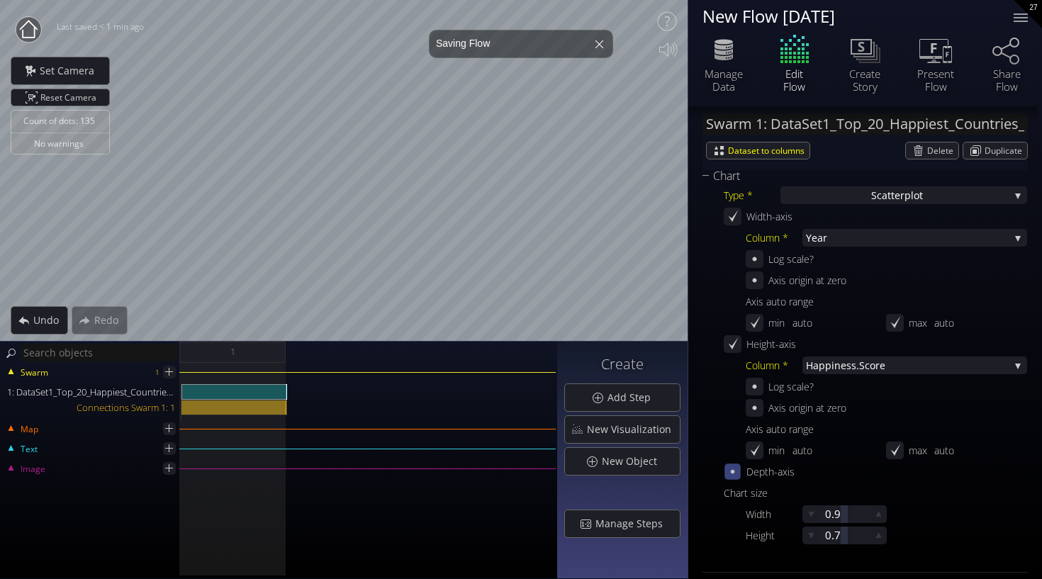
click at [731, 475] on icon at bounding box center [732, 472] width 12 height 12
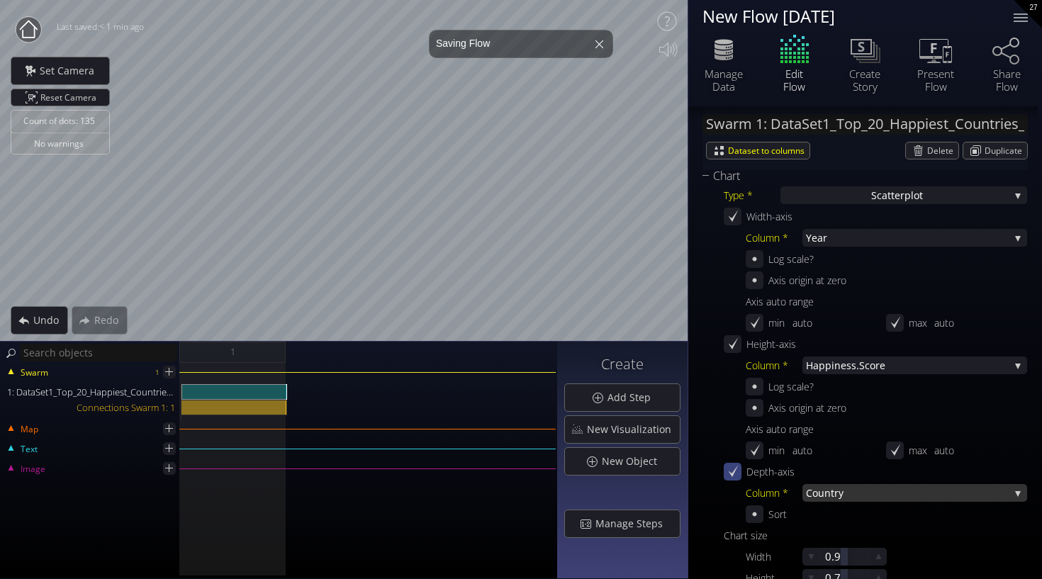
click at [856, 492] on span "try" at bounding box center [920, 493] width 179 height 18
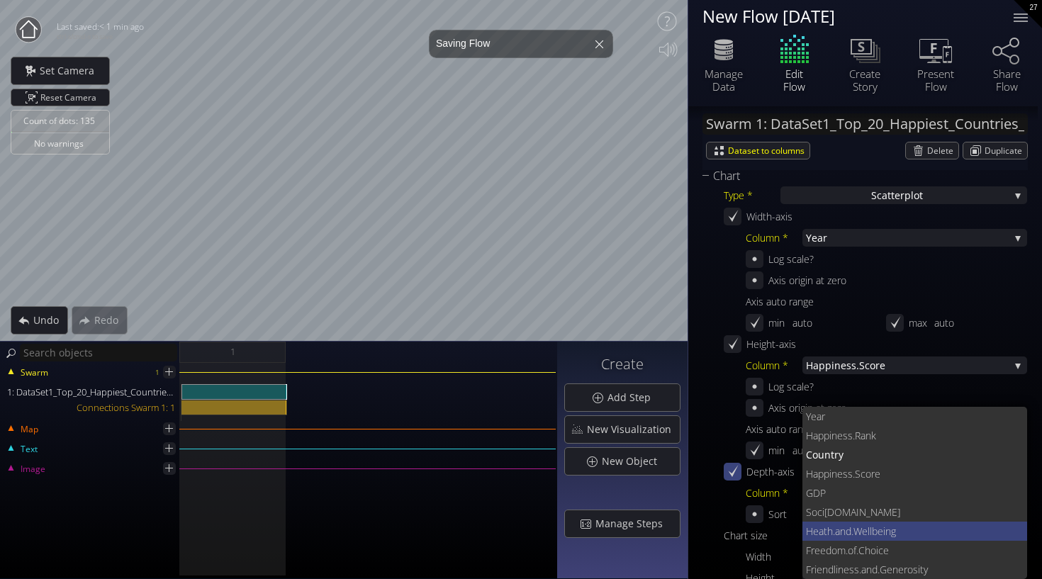
click at [864, 524] on span ".Wellbeing" at bounding box center [933, 531] width 165 height 19
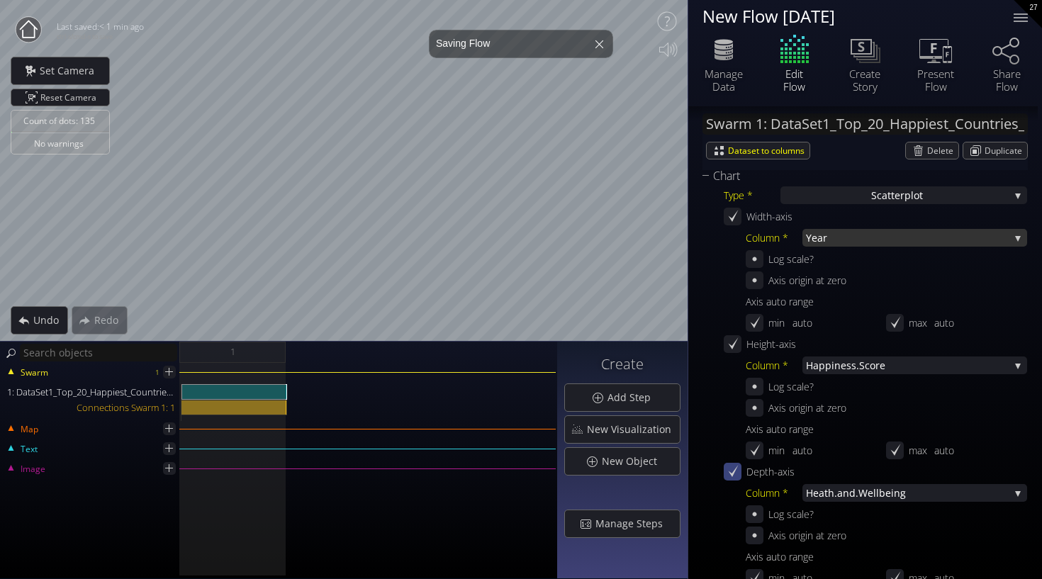
click at [1016, 229] on div "Year" at bounding box center [914, 238] width 225 height 18
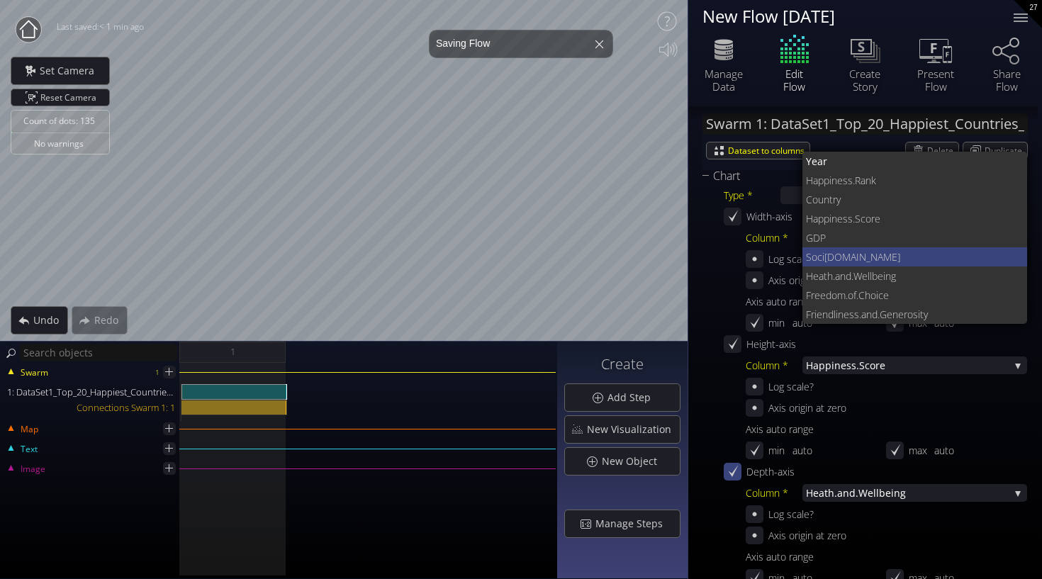
click at [950, 254] on span "[DOMAIN_NAME]" at bounding box center [920, 256] width 192 height 19
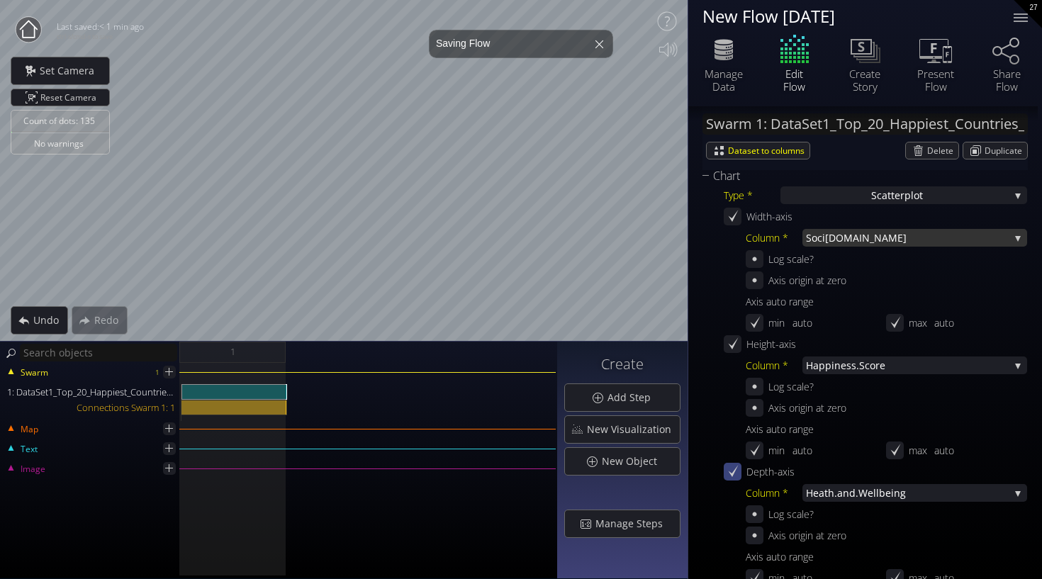
click at [955, 242] on span "[DOMAIN_NAME]" at bounding box center [917, 238] width 184 height 18
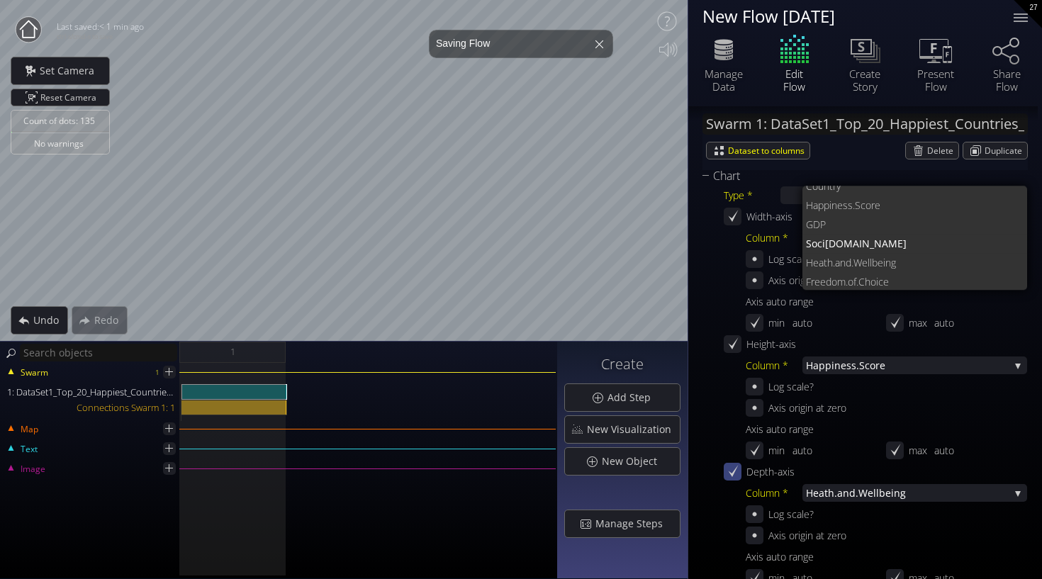
scroll to position [0, 0]
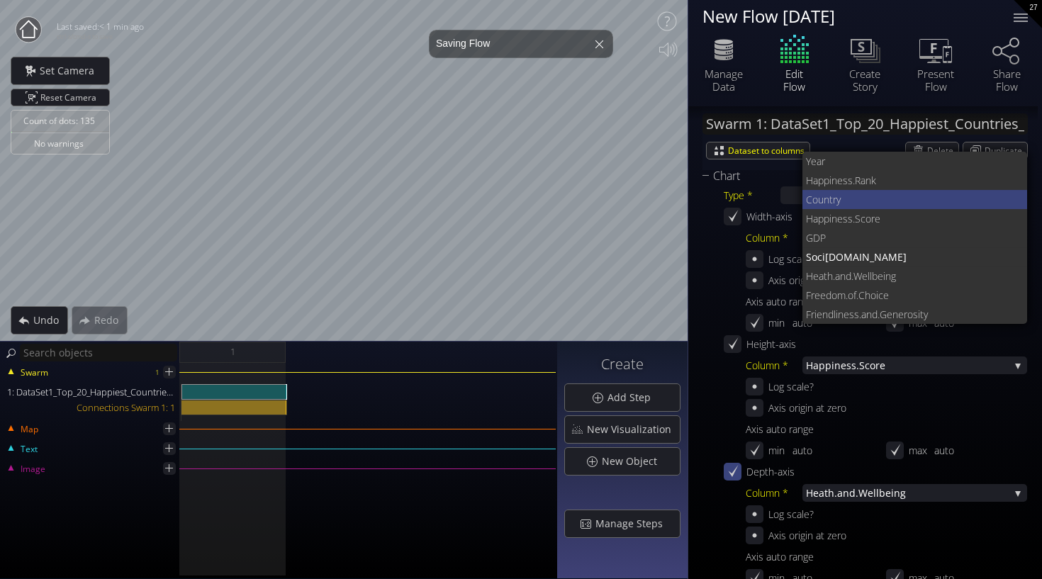
click at [926, 196] on span "try" at bounding box center [922, 199] width 187 height 19
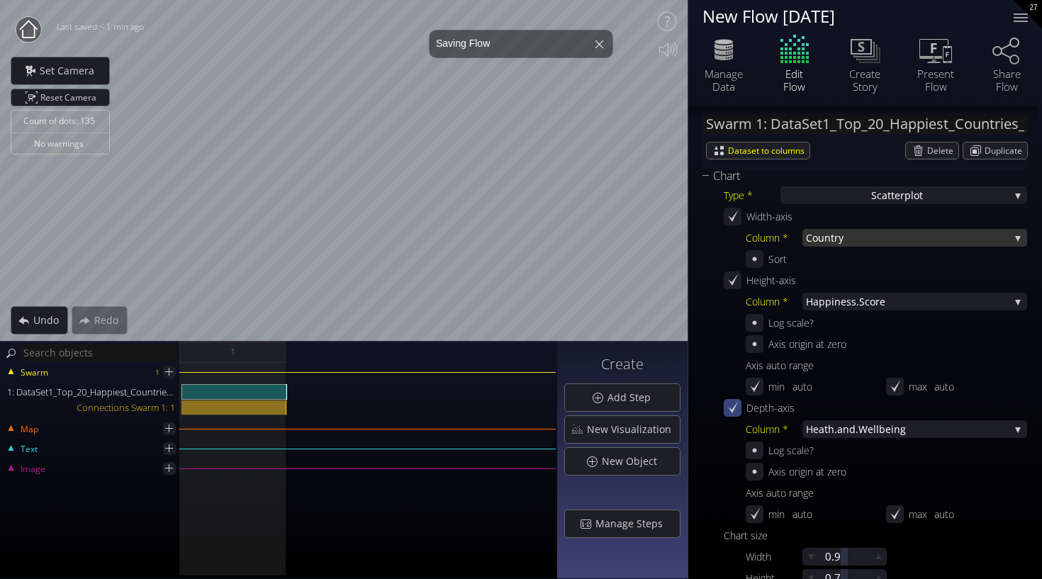
click at [960, 246] on span "try" at bounding box center [920, 238] width 179 height 18
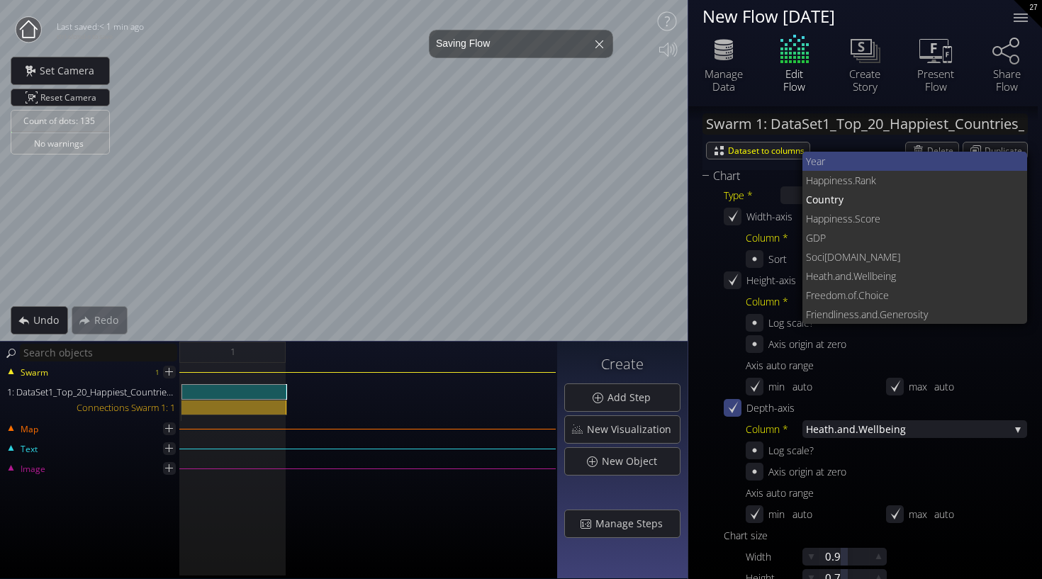
click at [902, 162] on span "Year" at bounding box center [911, 161] width 211 height 19
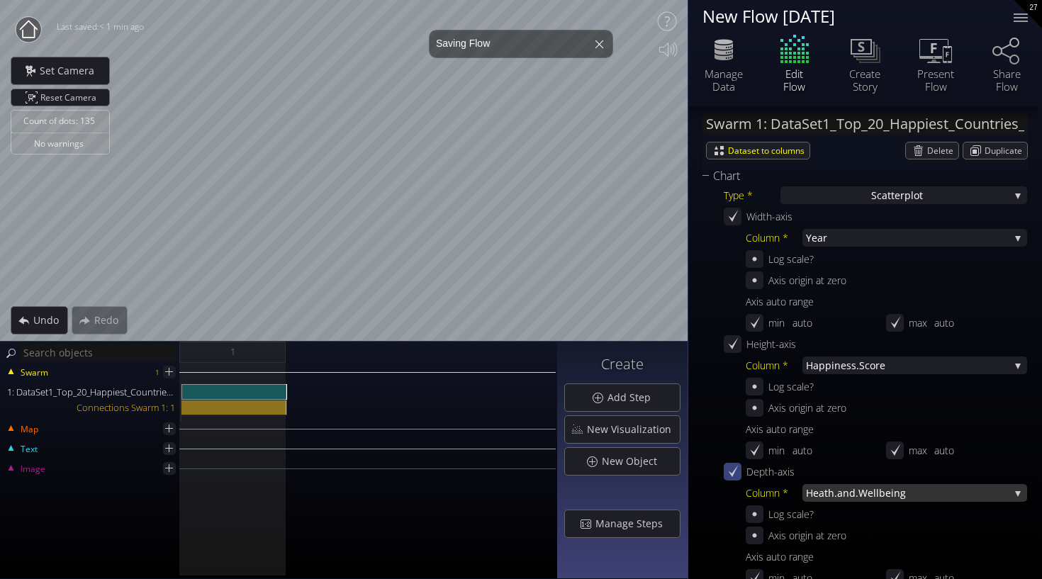
click at [921, 488] on span ".Wellbeing" at bounding box center [932, 493] width 154 height 18
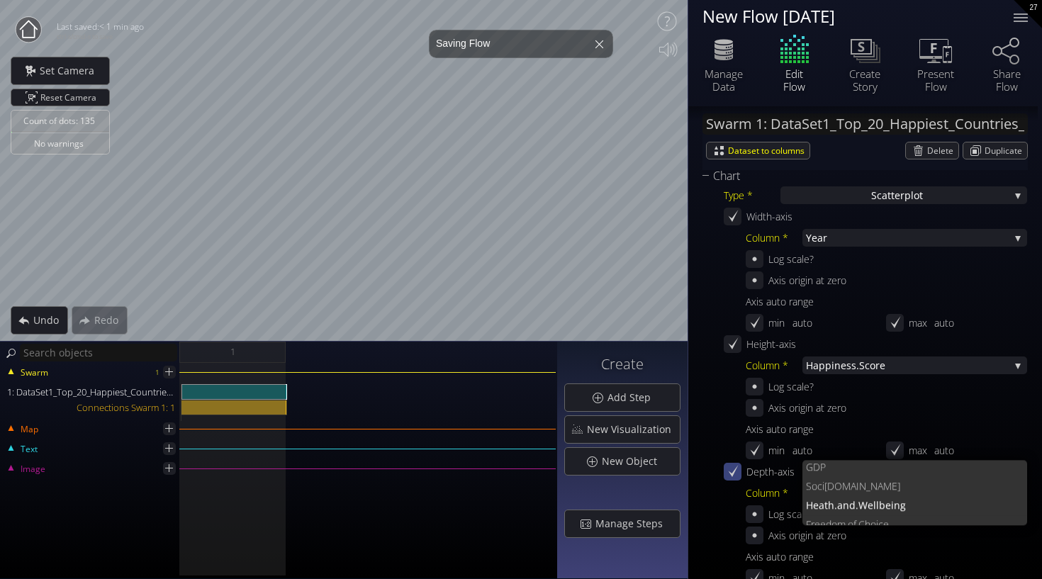
click at [874, 303] on div "Axis auto range" at bounding box center [886, 302] width 281 height 18
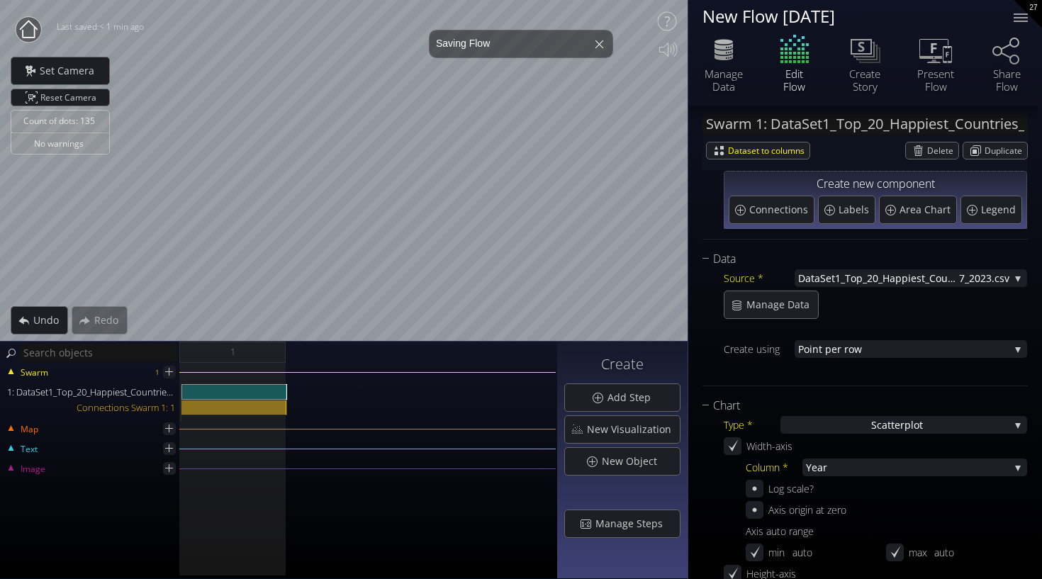
scroll to position [79, 0]
click at [913, 426] on span "catterplot" at bounding box center [900, 424] width 46 height 18
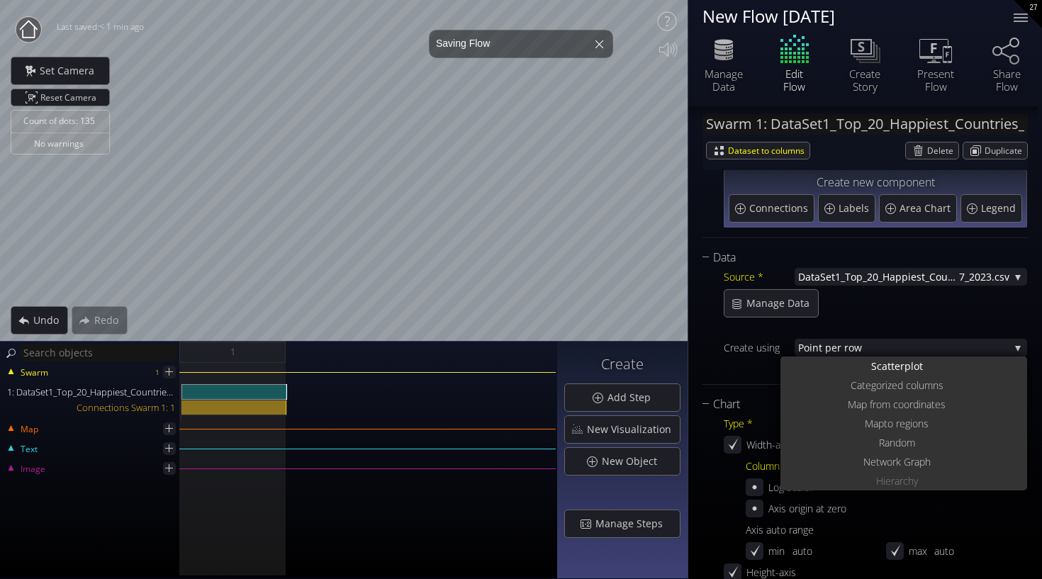
click at [937, 301] on div "Manage Data" at bounding box center [875, 303] width 303 height 28
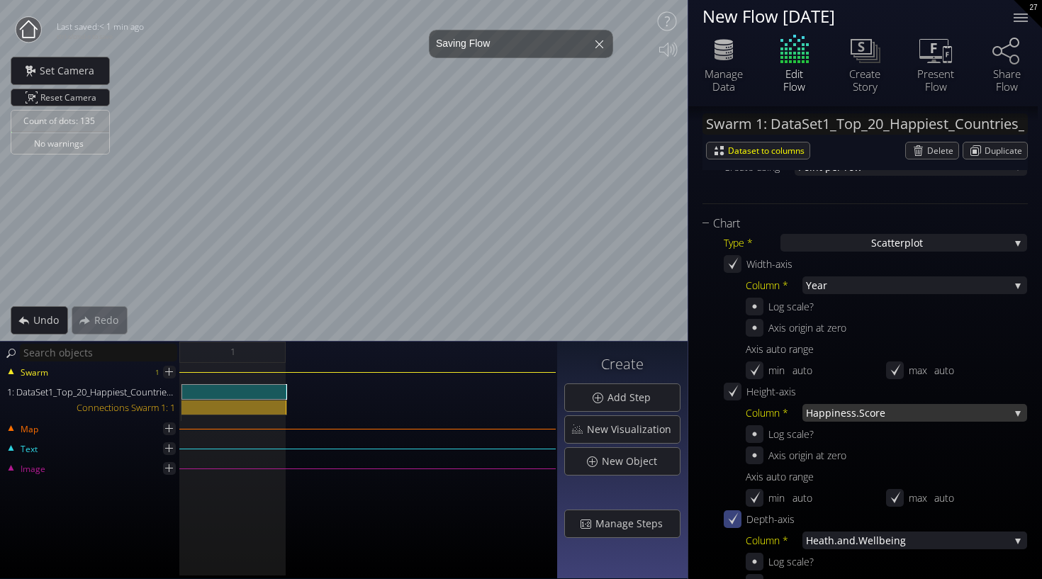
scroll to position [267, 0]
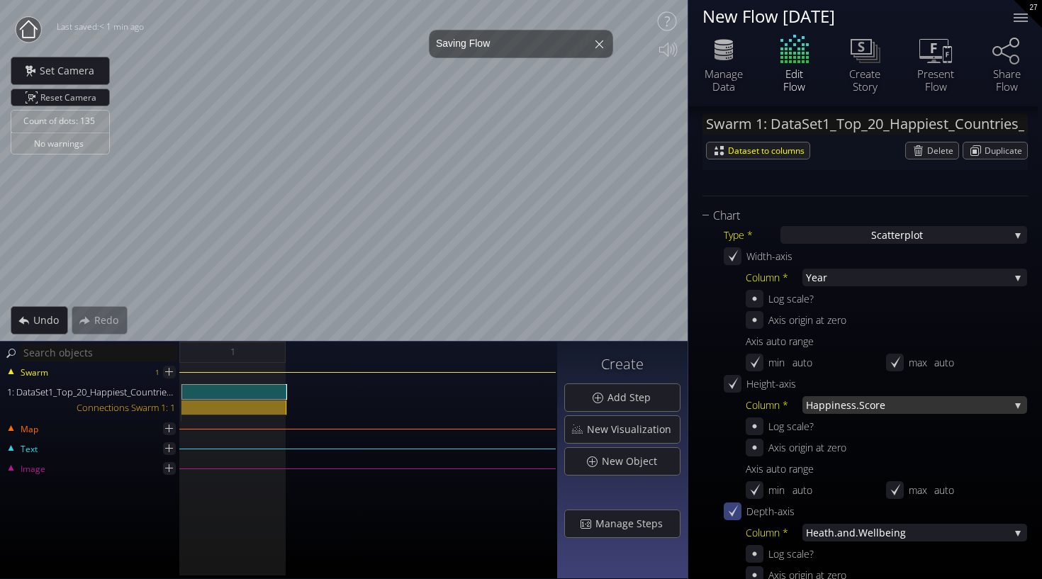
click at [947, 405] on span "ness.Score" at bounding box center [921, 405] width 175 height 18
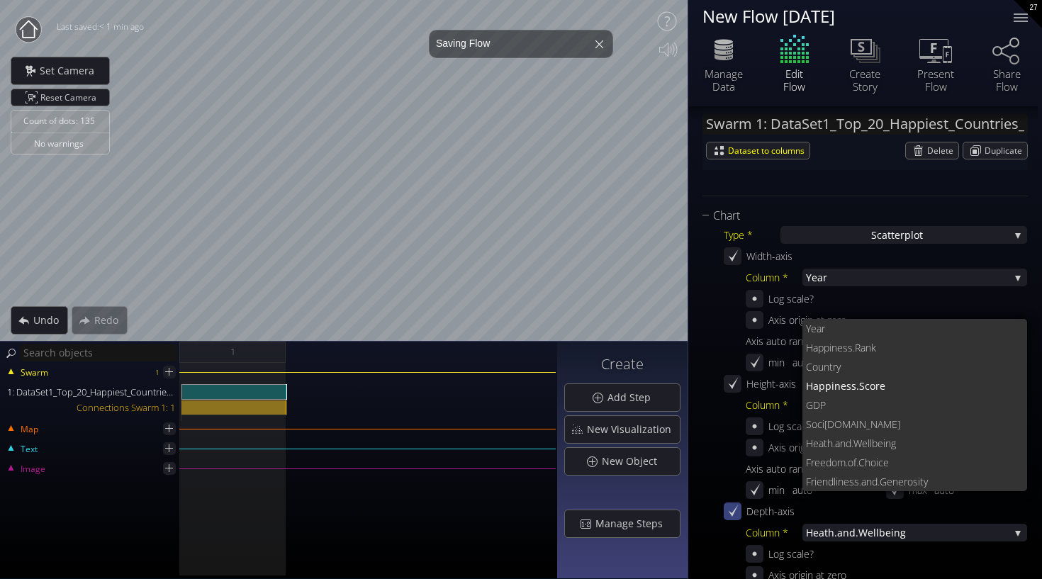
click at [995, 303] on div "Log scale?" at bounding box center [886, 299] width 281 height 18
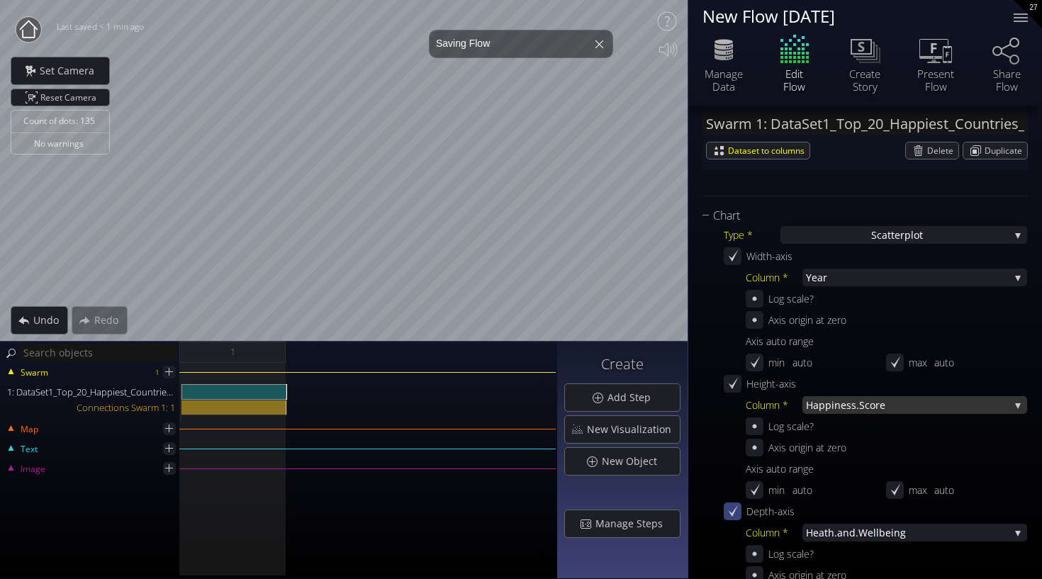
click at [960, 411] on span "ness.Score" at bounding box center [921, 405] width 175 height 18
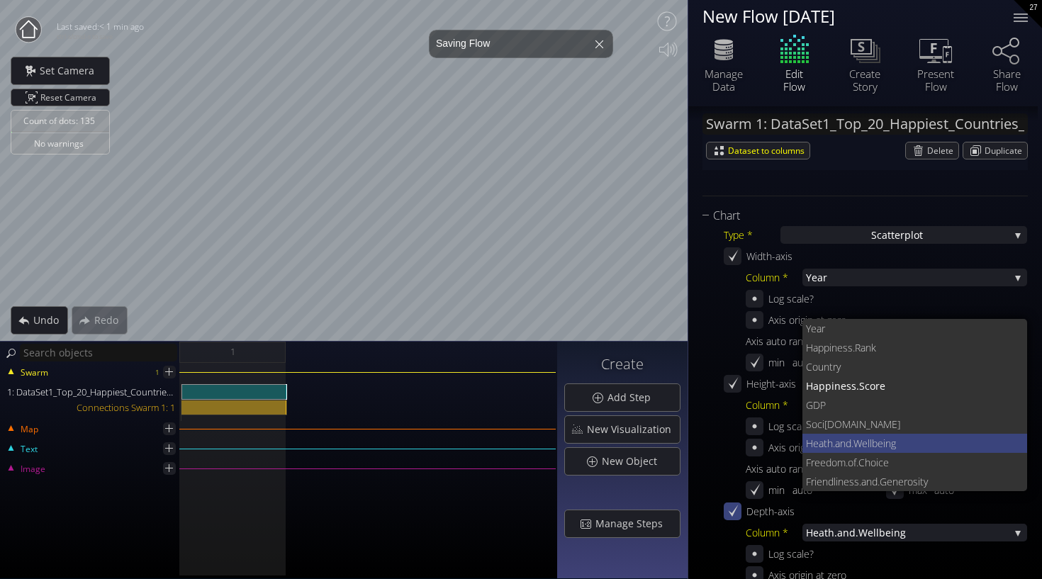
click at [894, 447] on span ".Wellbeing" at bounding box center [933, 443] width 165 height 19
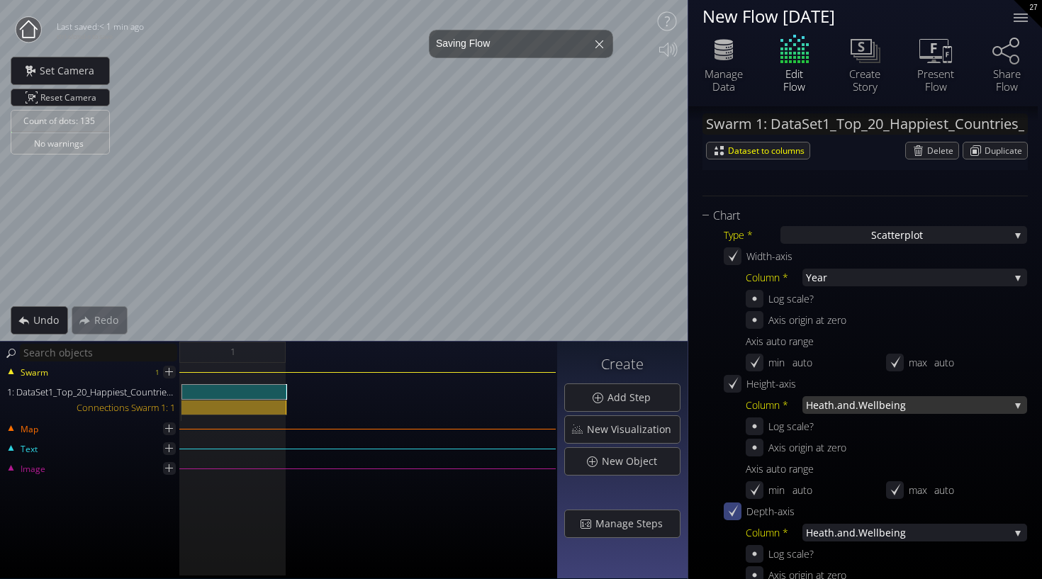
click at [933, 413] on span ".Wellbeing" at bounding box center [932, 405] width 154 height 18
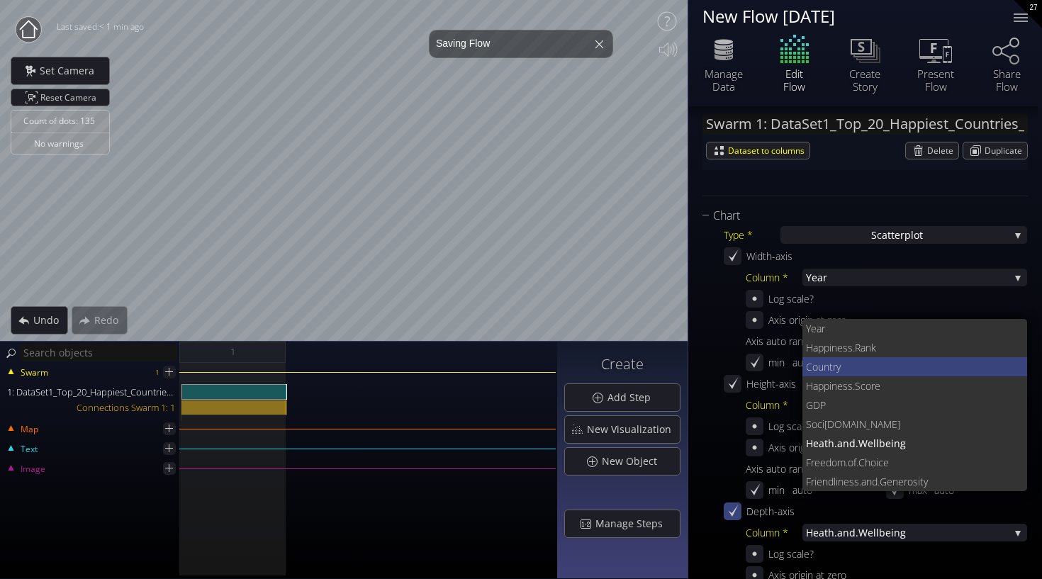
scroll to position [0, 0]
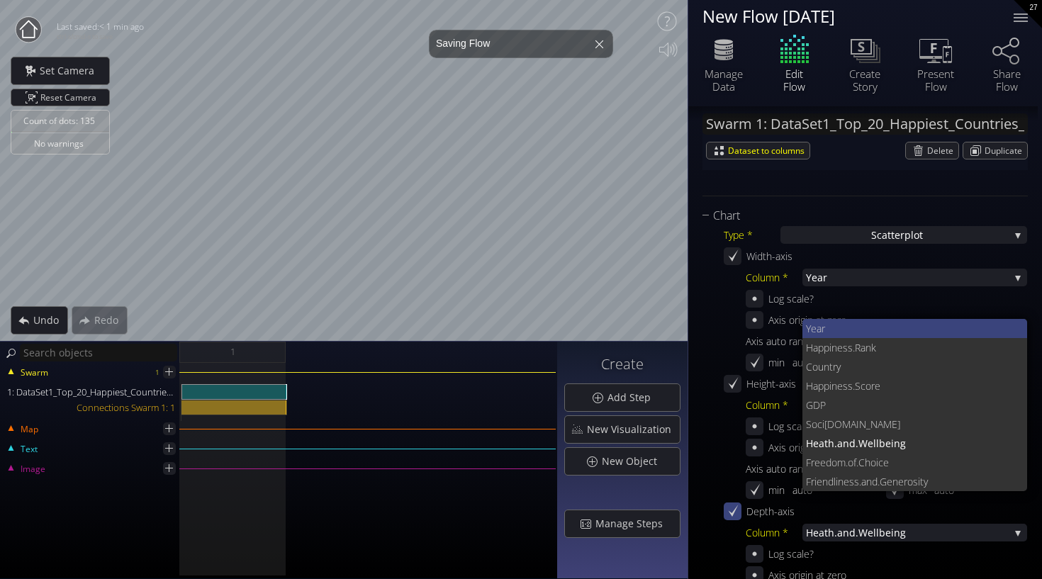
click at [933, 336] on span "Year" at bounding box center [911, 328] width 211 height 19
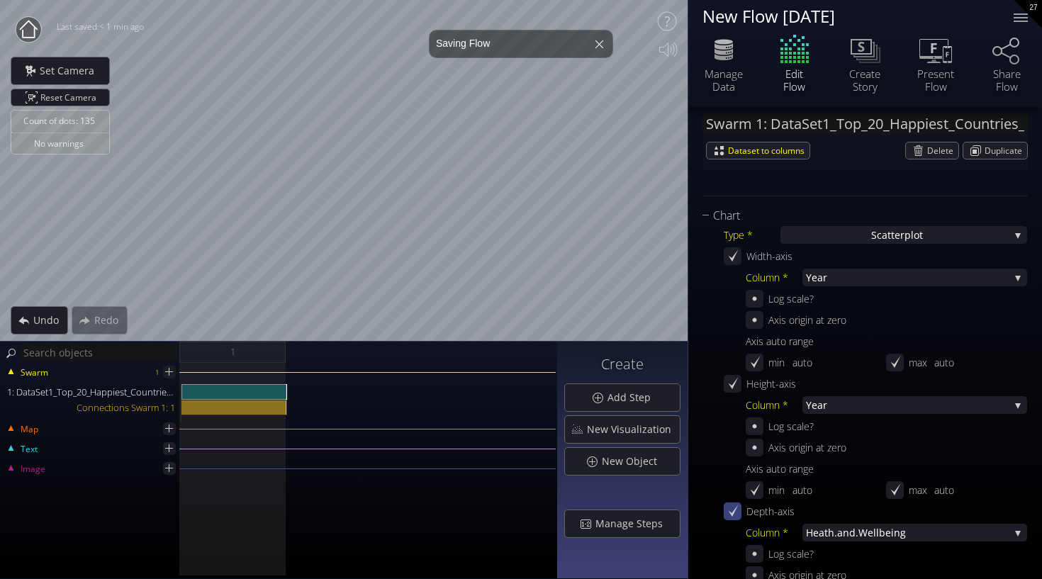
click at [924, 415] on div "Column * Year Year [PERSON_NAME].Rank Coun try [PERSON_NAME].Score GDP Soci [DO…" at bounding box center [886, 449] width 281 height 106
click at [924, 405] on span "Year" at bounding box center [907, 405] width 203 height 18
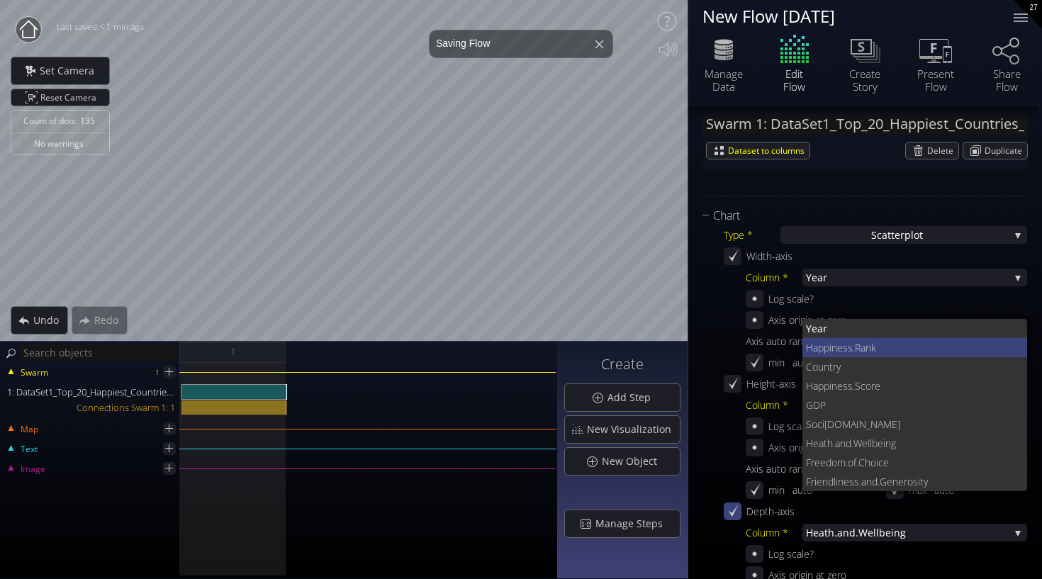
click at [916, 355] on span "iness.Rank" at bounding box center [922, 347] width 187 height 19
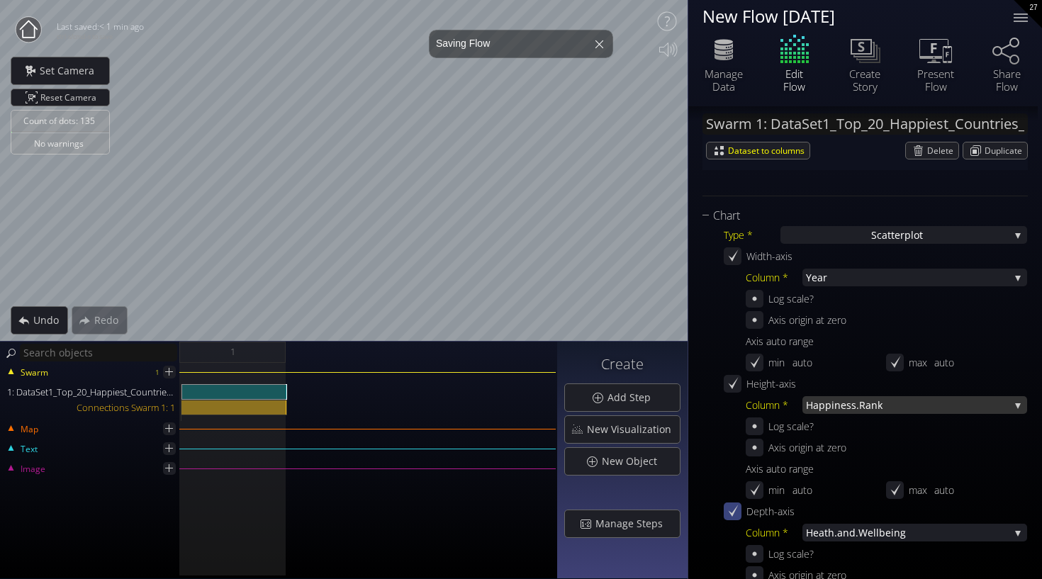
click at [907, 403] on span "iness.Rank" at bounding box center [920, 405] width 178 height 18
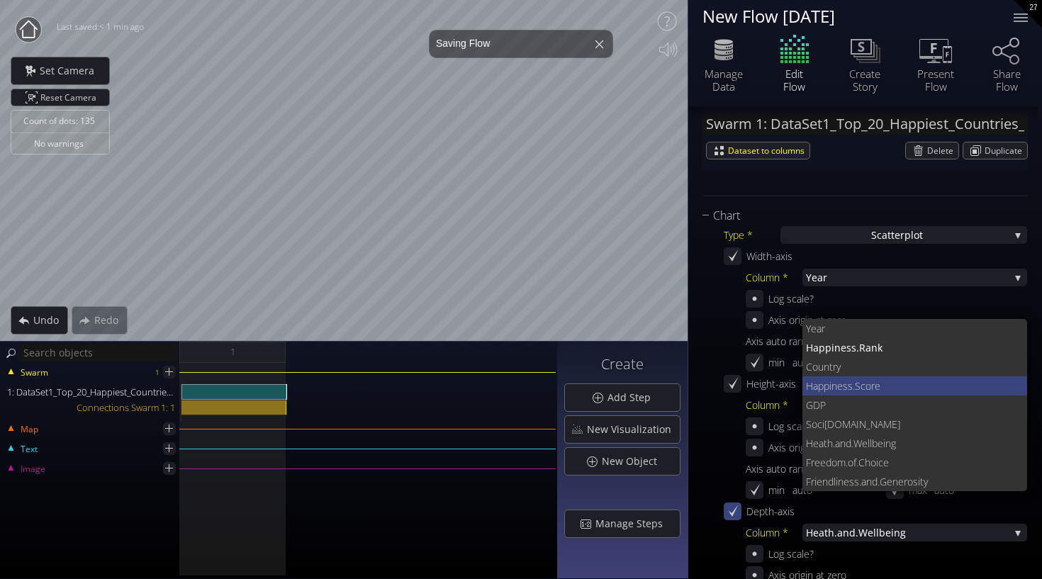
click at [890, 391] on span "ness.Score" at bounding box center [923, 385] width 185 height 19
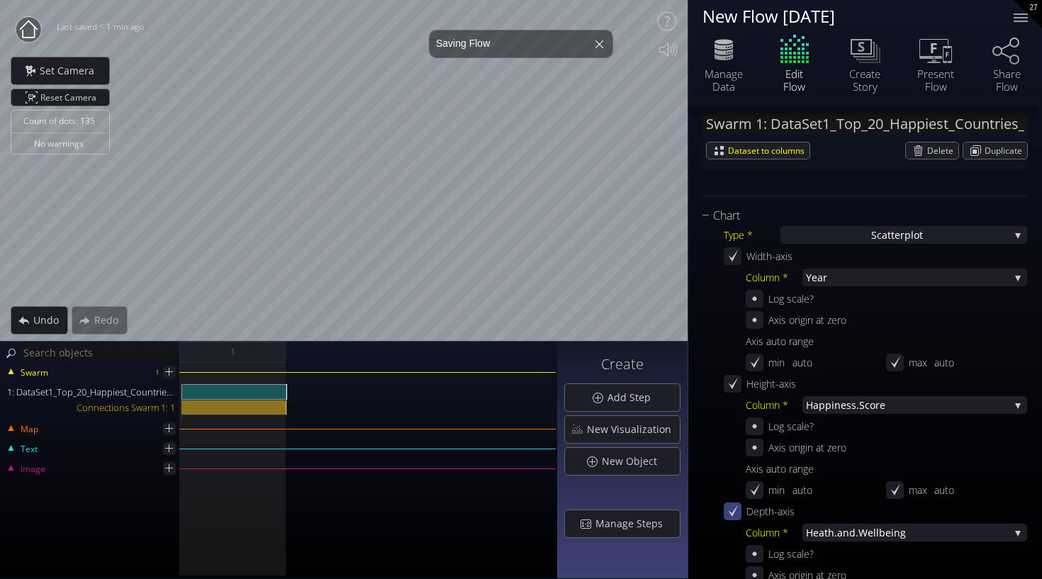
scroll to position [292, 0]
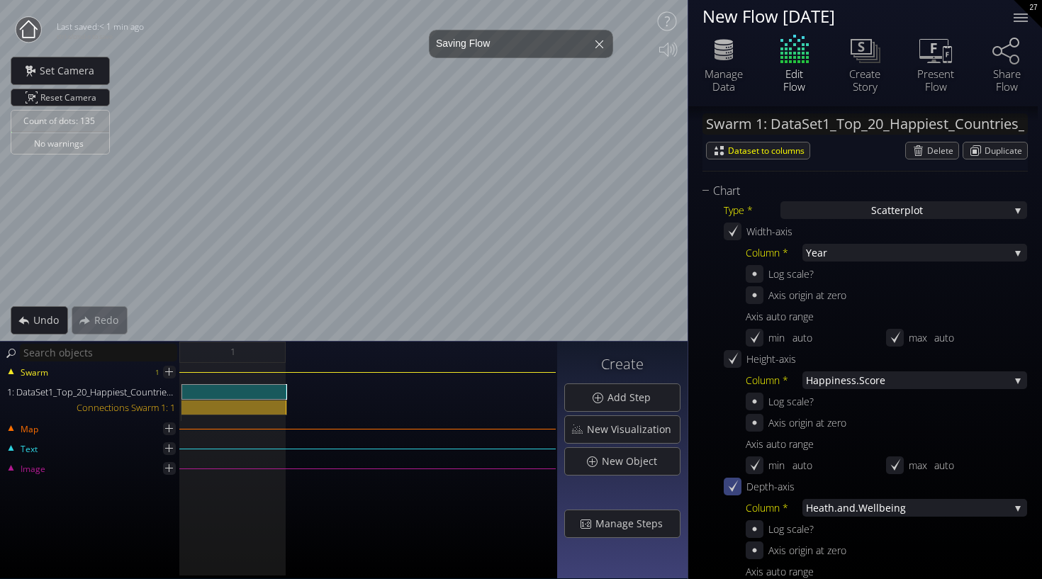
click at [276, 373] on div "Count of dots: 135 No warnings Close Calibrate to floor or table Close Tap anyw…" at bounding box center [521, 289] width 1042 height 579
click at [449, 33] on body "Loading may take a while. Please wait Give us a bit more time. Maybe this Flow …" at bounding box center [521, 289] width 1042 height 579
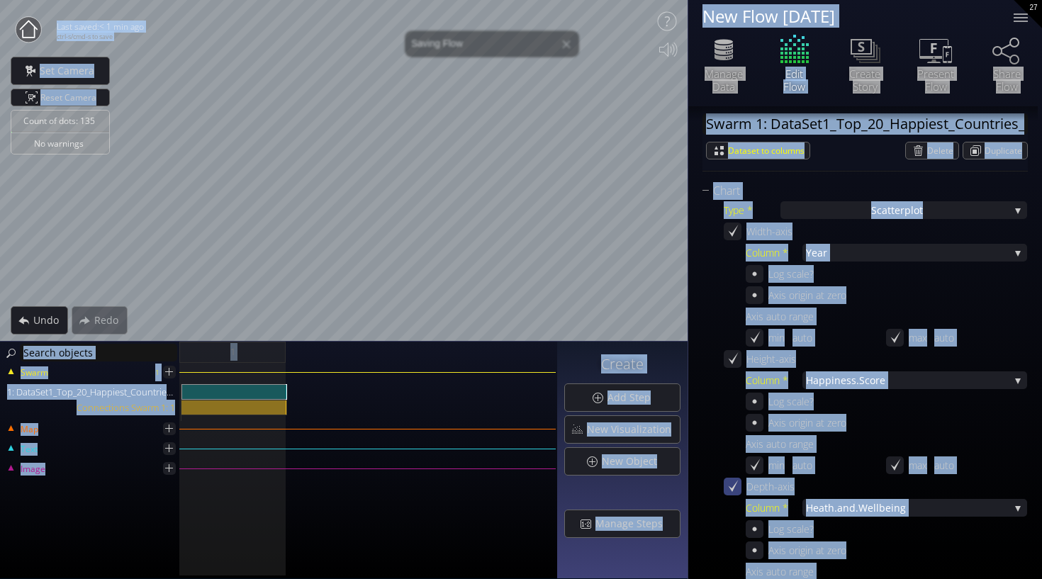
click at [305, 89] on body "Loading may take a while. Please wait Give us a bit more time. Maybe this Flow …" at bounding box center [521, 289] width 1042 height 579
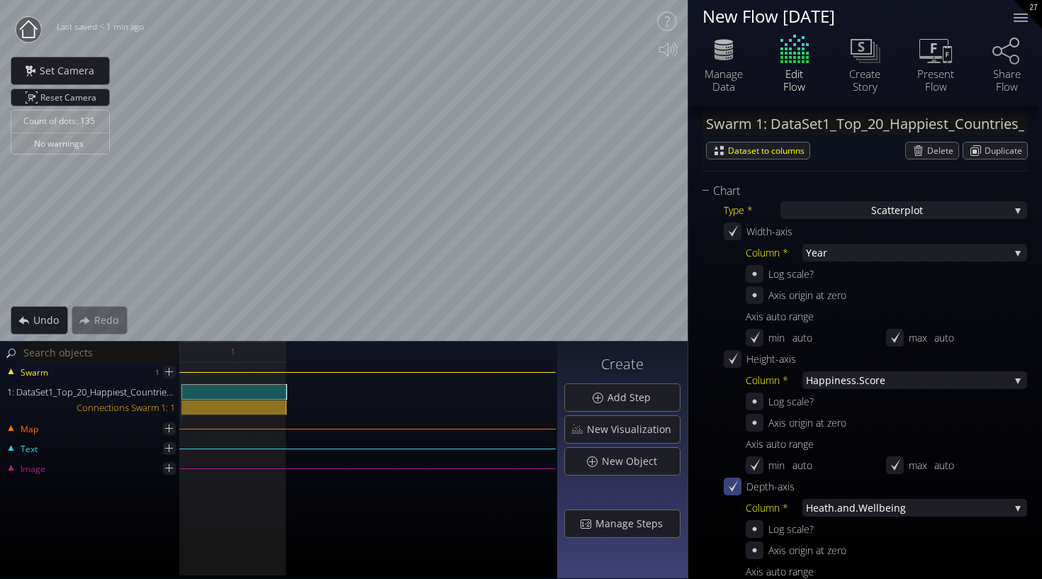
click at [810, 25] on div "New Flow [DATE]" at bounding box center [848, 16] width 293 height 18
type textarea "New Flow [DATE]"
click at [0, 442] on div "Count of dots: 135 No warnings Close Calibrate to floor or table Close Tap anyw…" at bounding box center [521, 289] width 1042 height 579
drag, startPoint x: 665, startPoint y: 61, endPoint x: 23, endPoint y: 420, distance: 735.5
click at [12, 427] on div "Swarm 1 1: DataSet1_Top_20_Happiest_Countries_2017_2023.csv Connections Swarm 1…" at bounding box center [278, 471] width 557 height 216
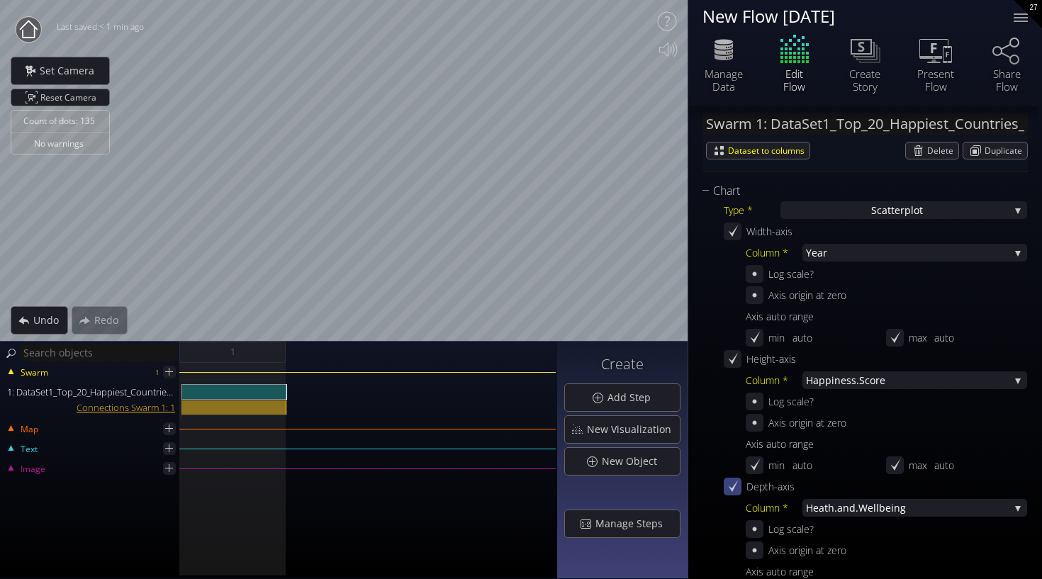
click at [77, 403] on div "Connections Swarm 1: 1" at bounding box center [90, 408] width 179 height 16
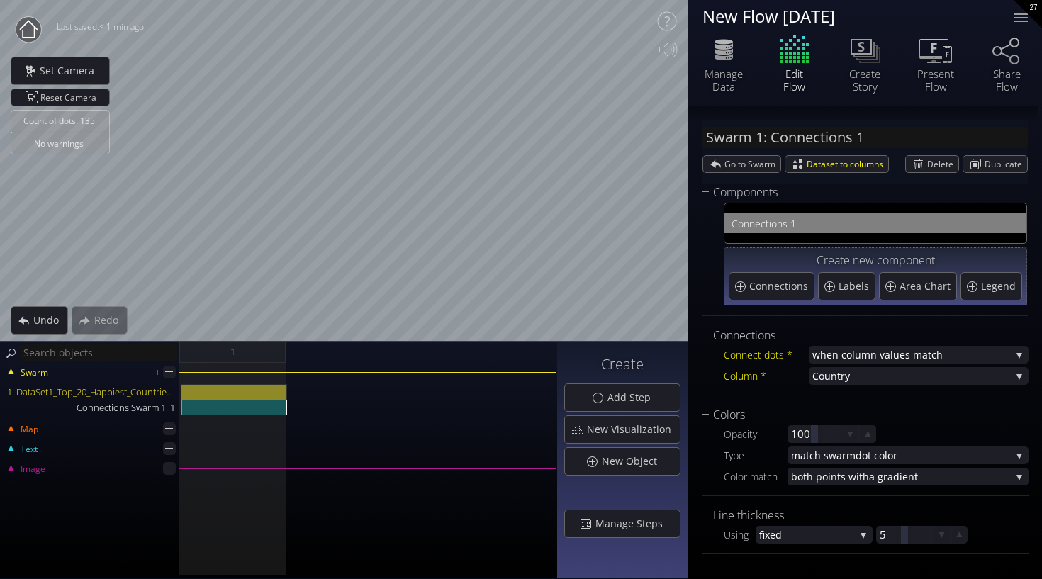
click at [785, 207] on div "Con nections 1" at bounding box center [874, 223] width 301 height 40
click at [790, 218] on span "nections 1" at bounding box center [883, 224] width 269 height 18
click at [823, 230] on span "nections 1" at bounding box center [883, 224] width 269 height 18
click at [823, 231] on span "nections 1" at bounding box center [883, 224] width 269 height 18
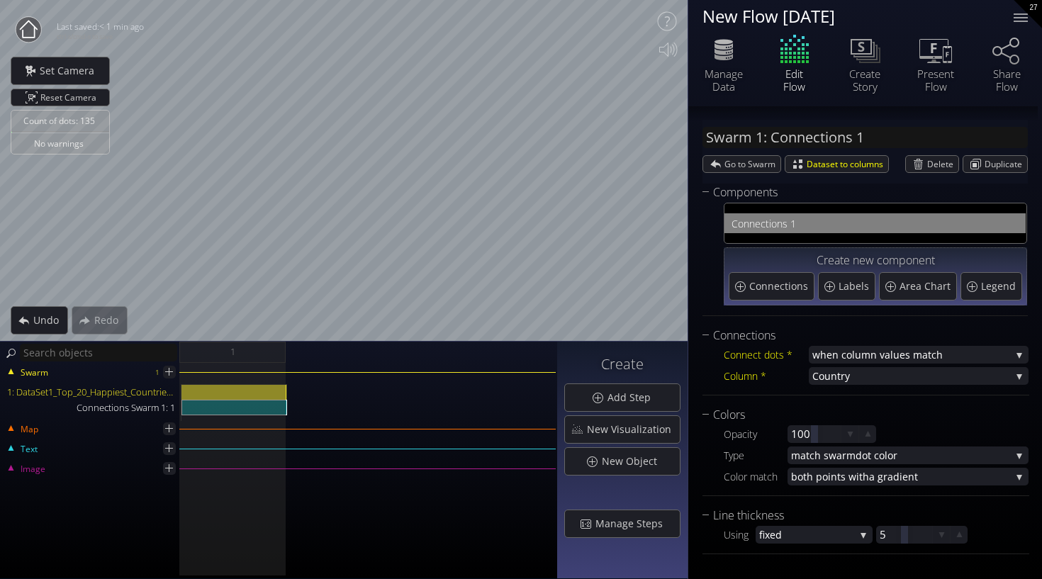
click at [838, 243] on div "Con nections 1" at bounding box center [875, 223] width 303 height 41
click at [216, 391] on div "1: DataSet1_Top_20_Happiest_Countries_2017_2023.csv" at bounding box center [234, 392] width 106 height 16
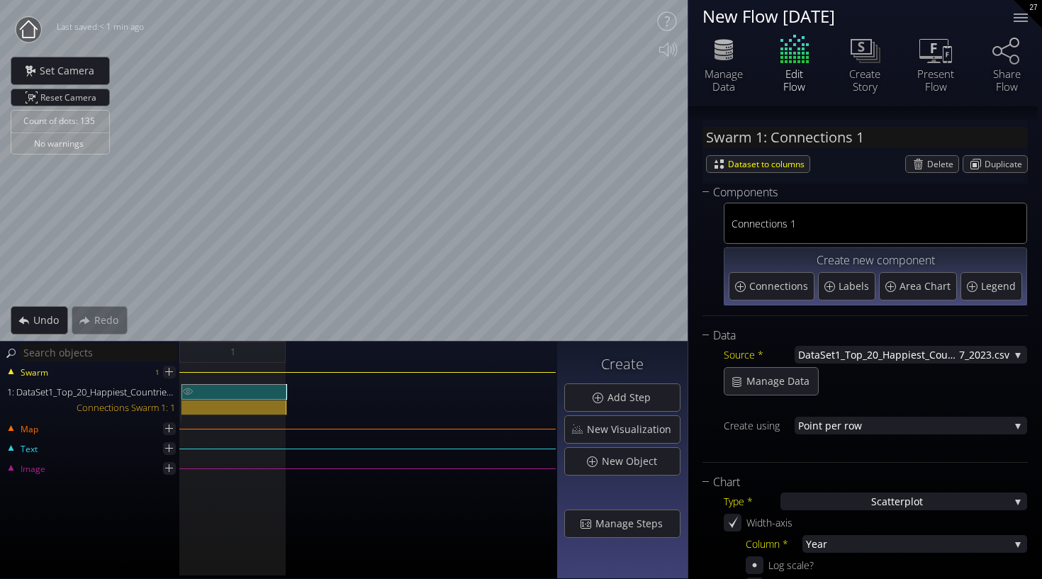
type input "Swarm 1: DataSet1_Top_20_Happiest_Countries_2017_2023.csv"
click at [925, 0] on html "Loading may take a while. Please wait Give us a bit more time. Maybe this Flow …" at bounding box center [521, 289] width 1042 height 579
click at [549, 388] on div "Count of dots: 135 No warnings Close Calibrate to floor or table Close Tap anyw…" at bounding box center [521, 289] width 1042 height 579
click at [512, 397] on div "Count of dots: 135 No warnings Close Calibrate to floor or table Close Tap anyw…" at bounding box center [521, 289] width 1042 height 579
drag, startPoint x: 509, startPoint y: 398, endPoint x: 519, endPoint y: 354, distance: 45.1
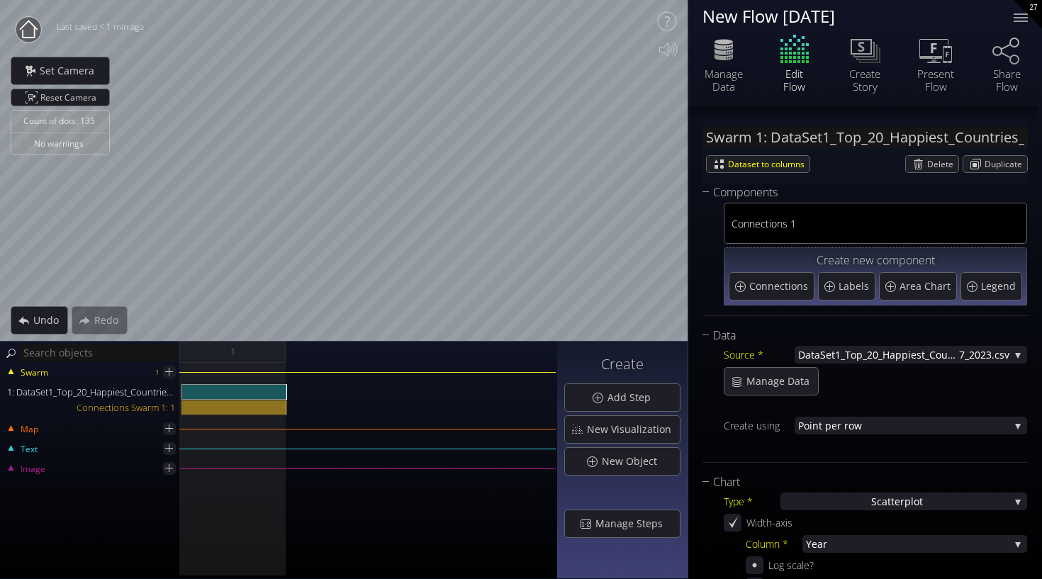
click at [506, 391] on div "1: DataSet1_Top_20_Happiest_Countries_2017_2023.csv Connections Swarm 1: 1" at bounding box center [278, 402] width 554 height 37
click at [526, 355] on div "Count of dots: 135 No warnings Close Calibrate to floor or table Close Tap anyw…" at bounding box center [521, 289] width 1042 height 579
click at [780, 0] on html "Loading may take a while. Please wait Give us a bit more time. Maybe this Flow …" at bounding box center [521, 289] width 1042 height 579
click at [695, 48] on div "Count of dots: 135 No warnings Close Calibrate to floor or table Close Tap anyw…" at bounding box center [521, 289] width 1042 height 579
